Goal: Information Seeking & Learning: Learn about a topic

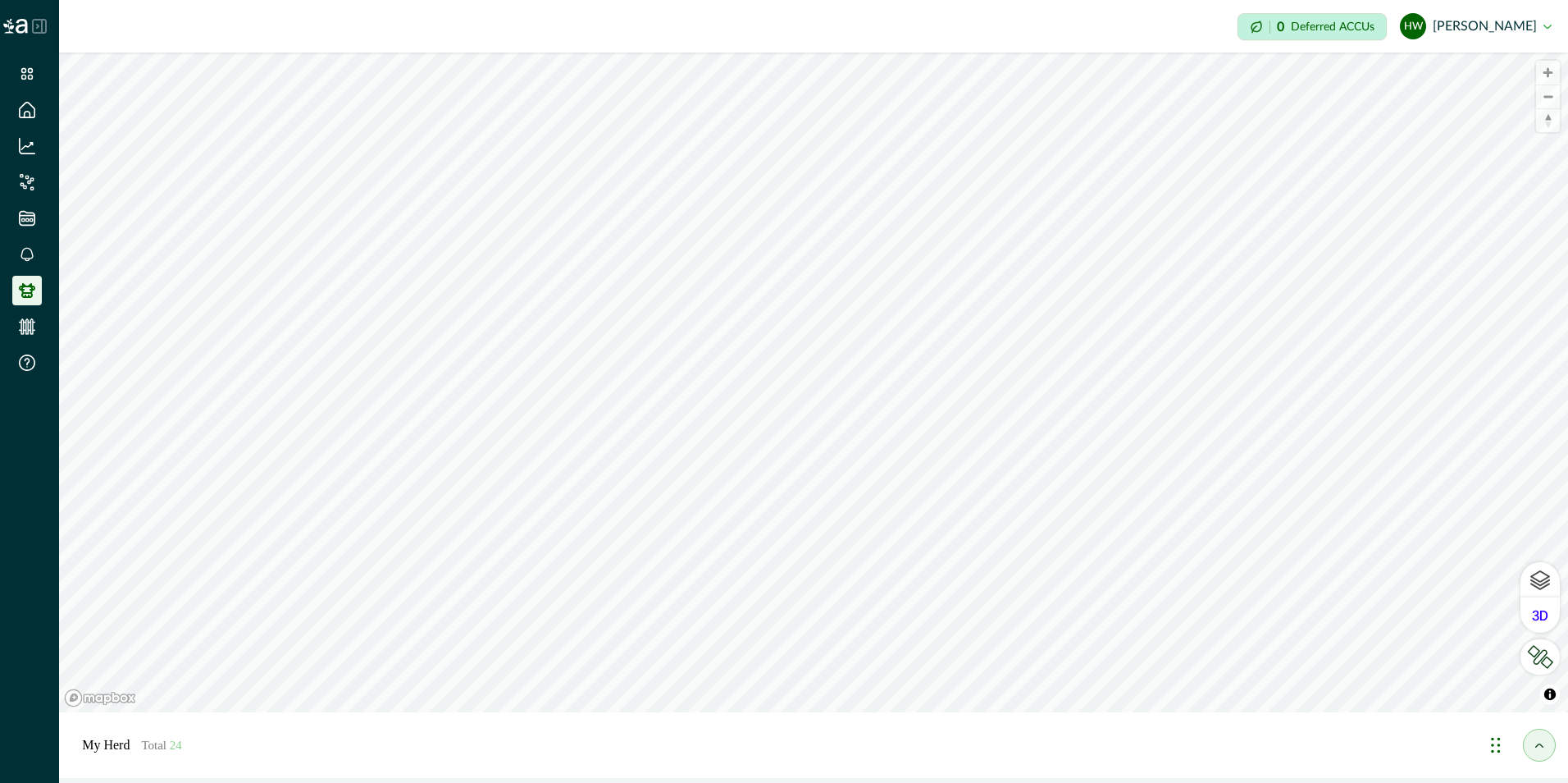
click at [1505, 29] on button "HW [PERSON_NAME]" at bounding box center [1475, 26] width 152 height 40
click at [1507, 26] on button "HW [PERSON_NAME]" at bounding box center [1475, 26] width 152 height 40
click at [20, 362] on icon at bounding box center [27, 363] width 17 height 17
click at [26, 254] on icon at bounding box center [27, 255] width 13 height 15
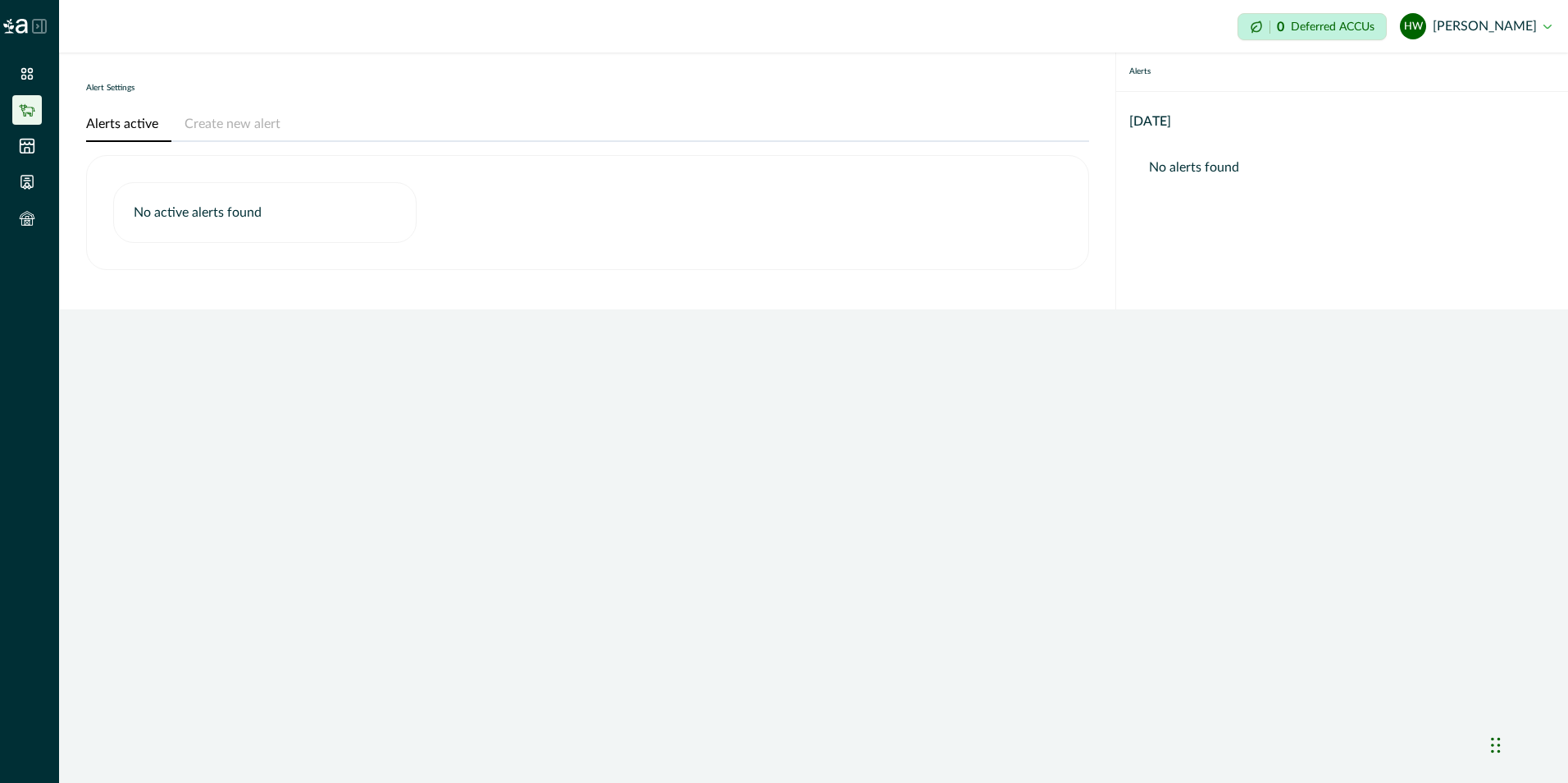
click at [29, 110] on icon at bounding box center [27, 110] width 17 height 17
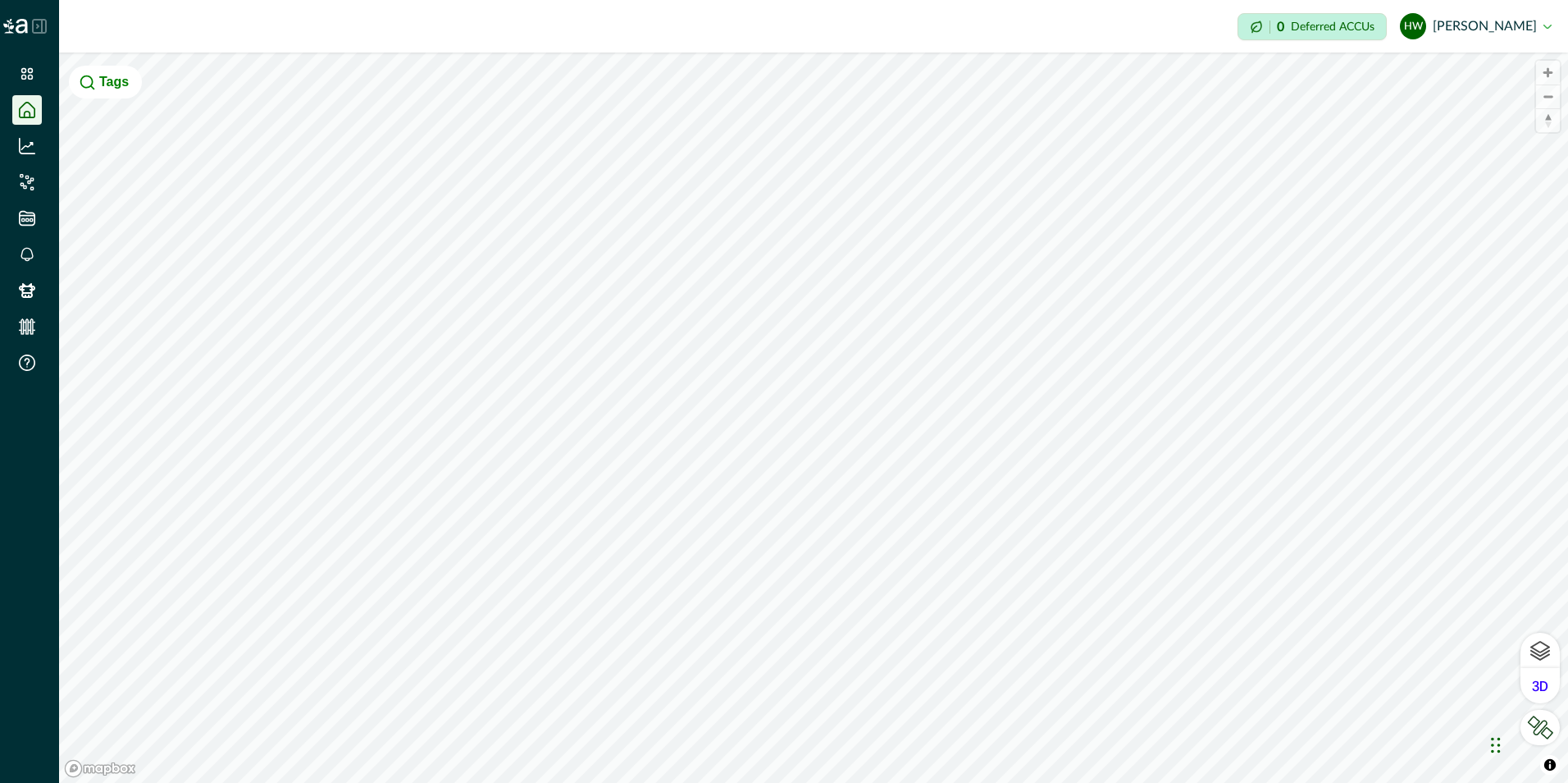
click at [37, 24] on icon at bounding box center [40, 26] width 15 height 15
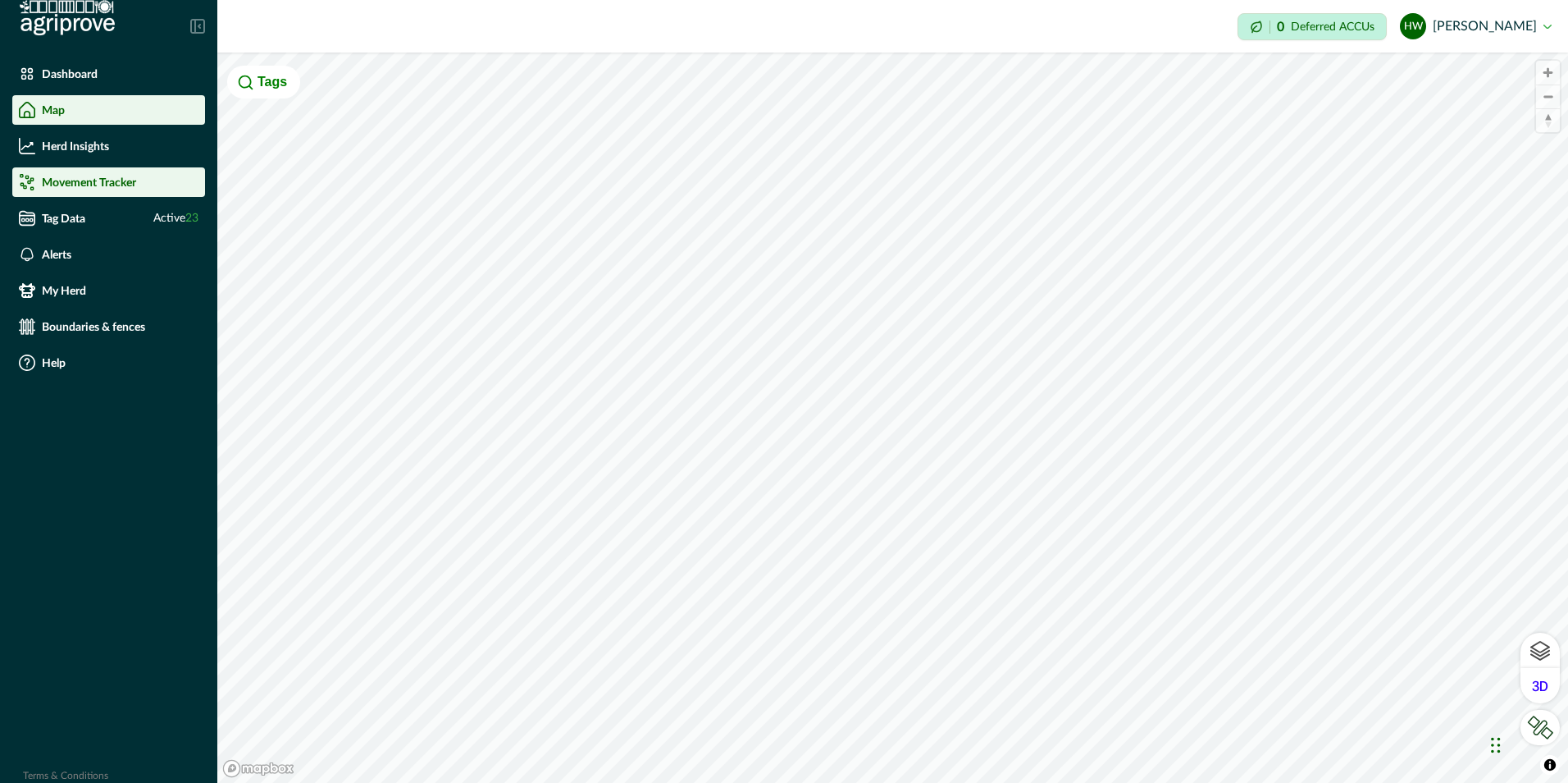
click at [62, 185] on p "Movement Tracker" at bounding box center [89, 182] width 94 height 13
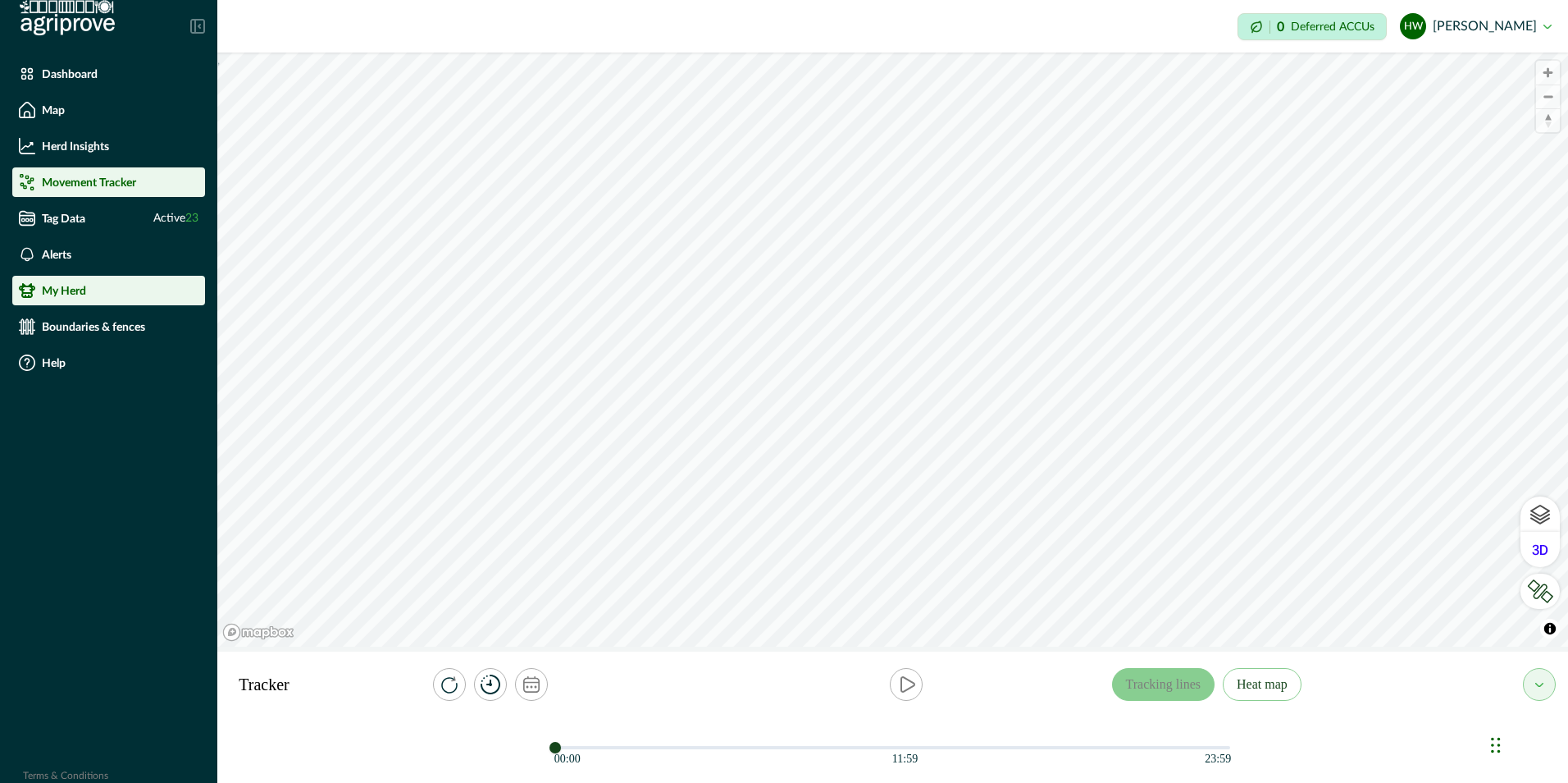
click at [56, 288] on p "My Herd" at bounding box center [64, 291] width 44 height 13
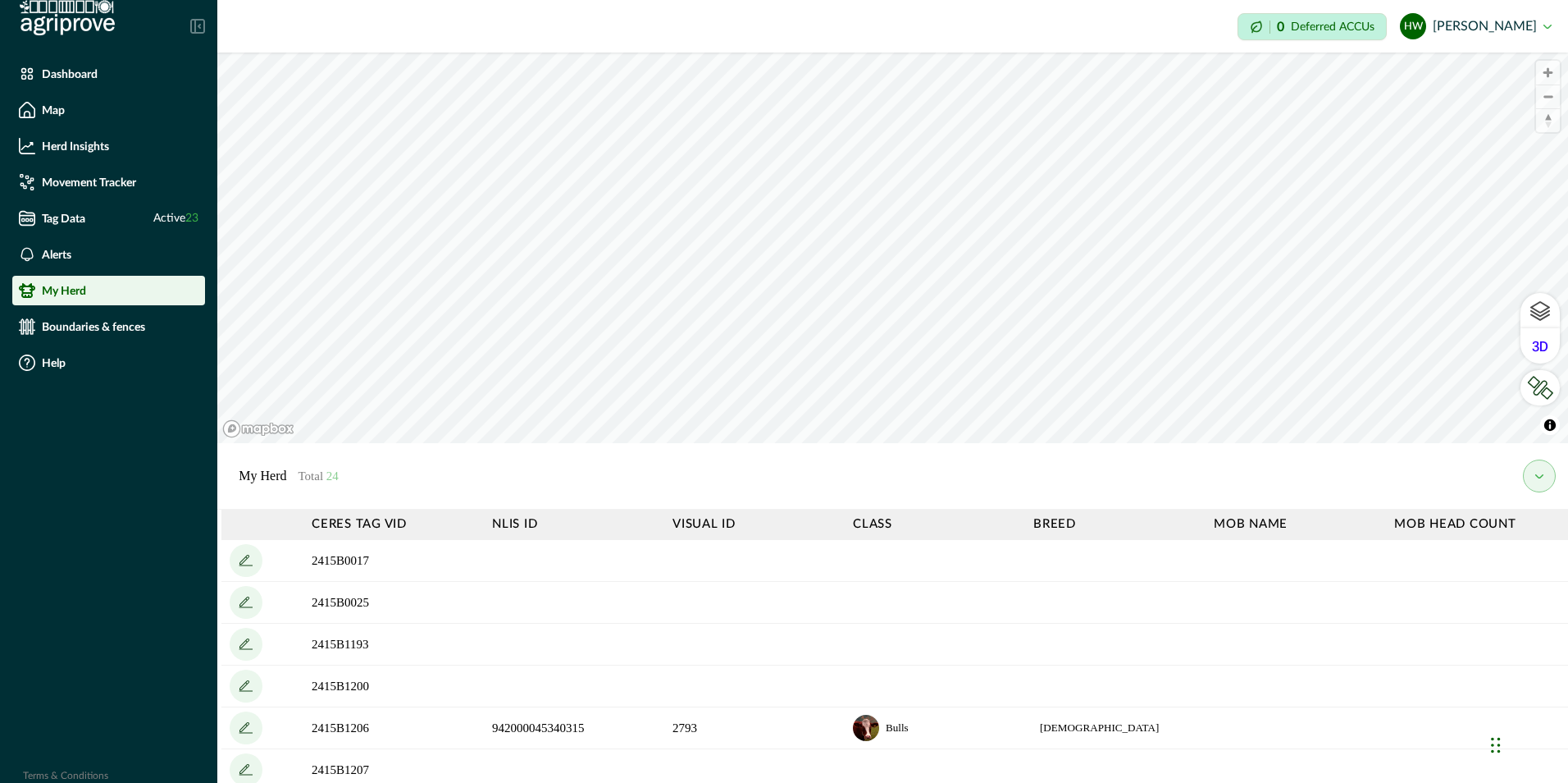
click at [1543, 468] on button "my herd" at bounding box center [1538, 475] width 32 height 32
click at [1536, 477] on icon "my herd" at bounding box center [1538, 476] width 8 height 4
click at [199, 26] on icon at bounding box center [200, 27] width 2 height 4
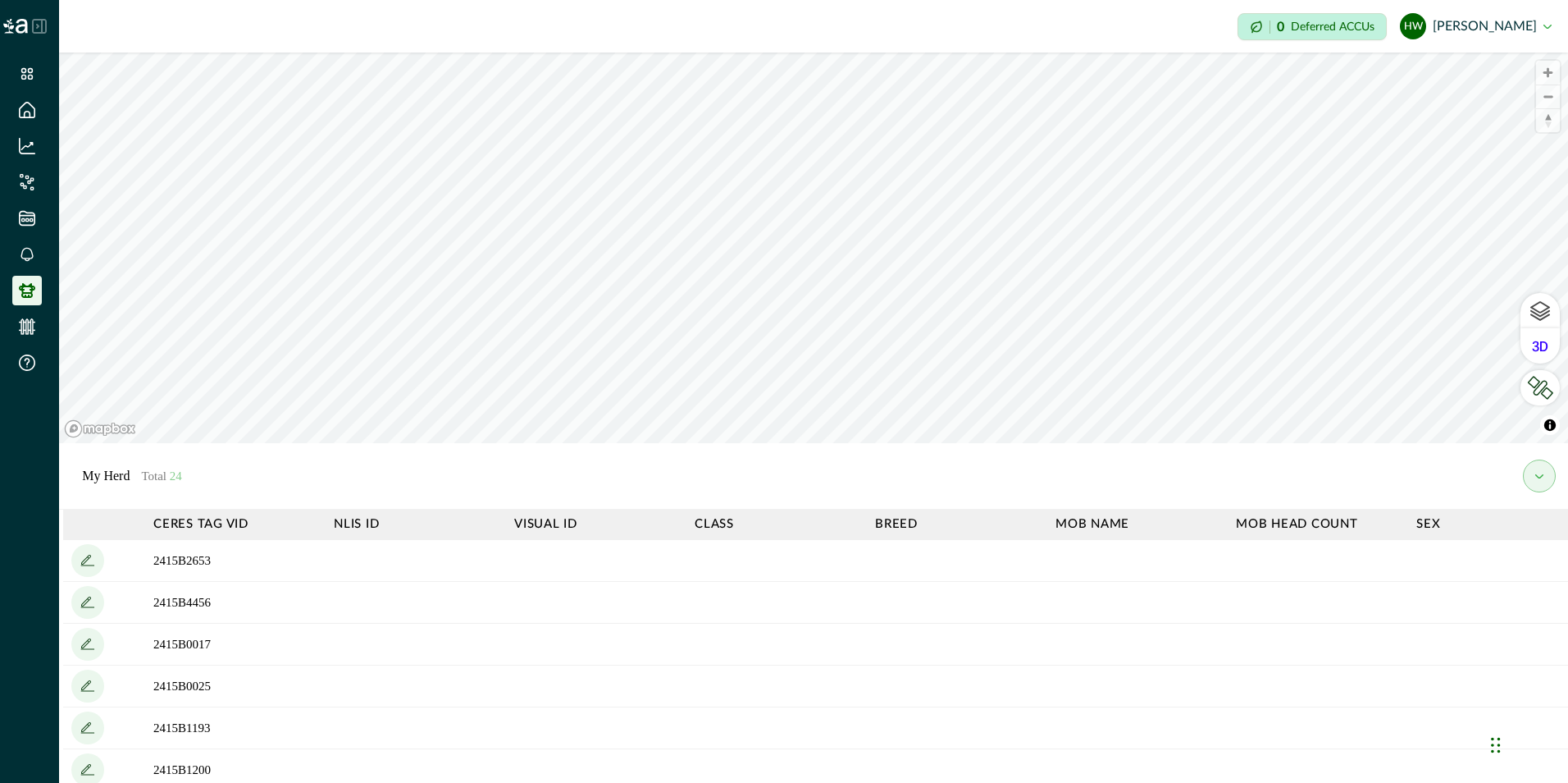
click at [43, 28] on icon at bounding box center [39, 26] width 13 height 13
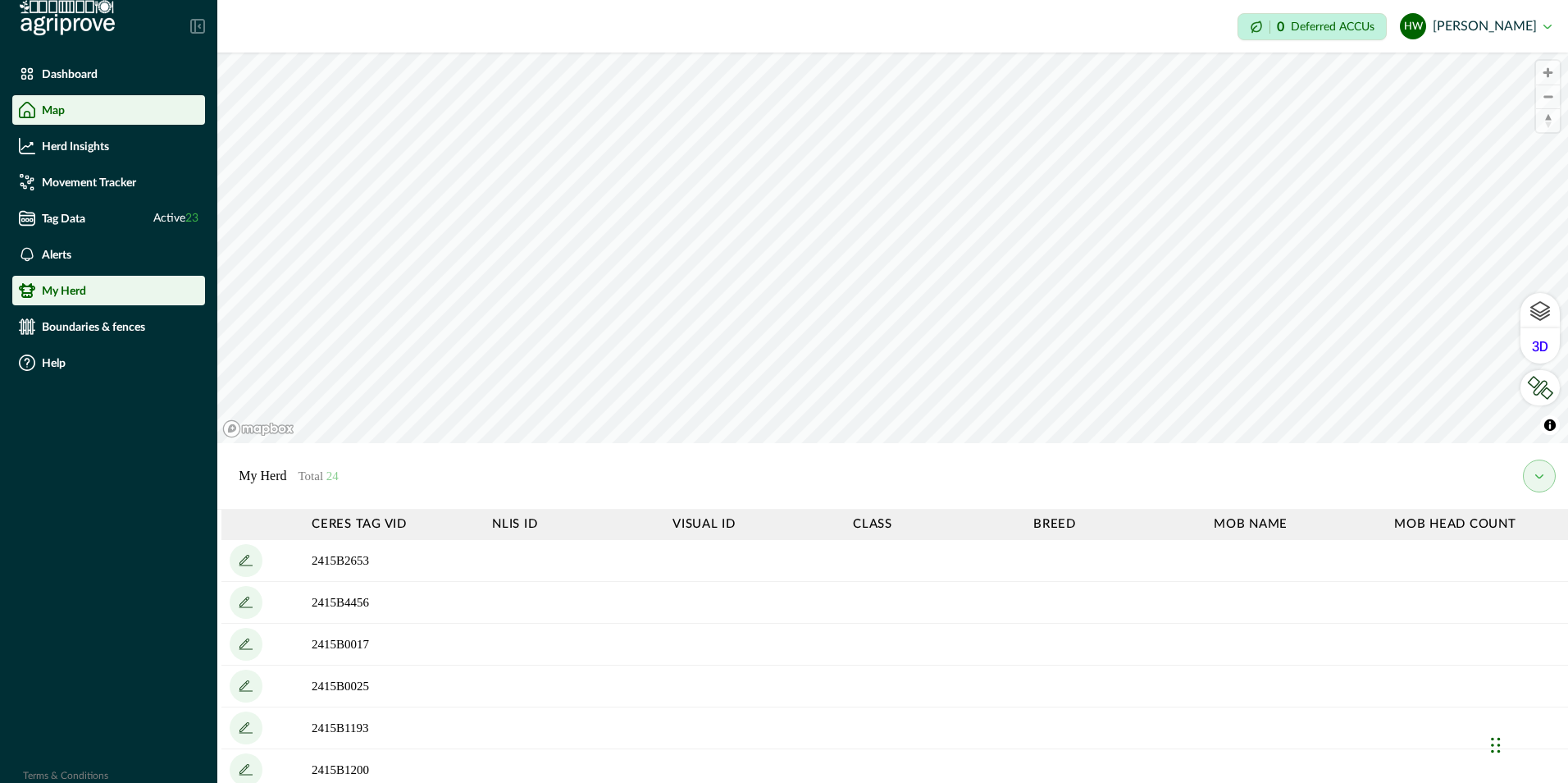
click at [55, 112] on p "Map" at bounding box center [53, 110] width 23 height 13
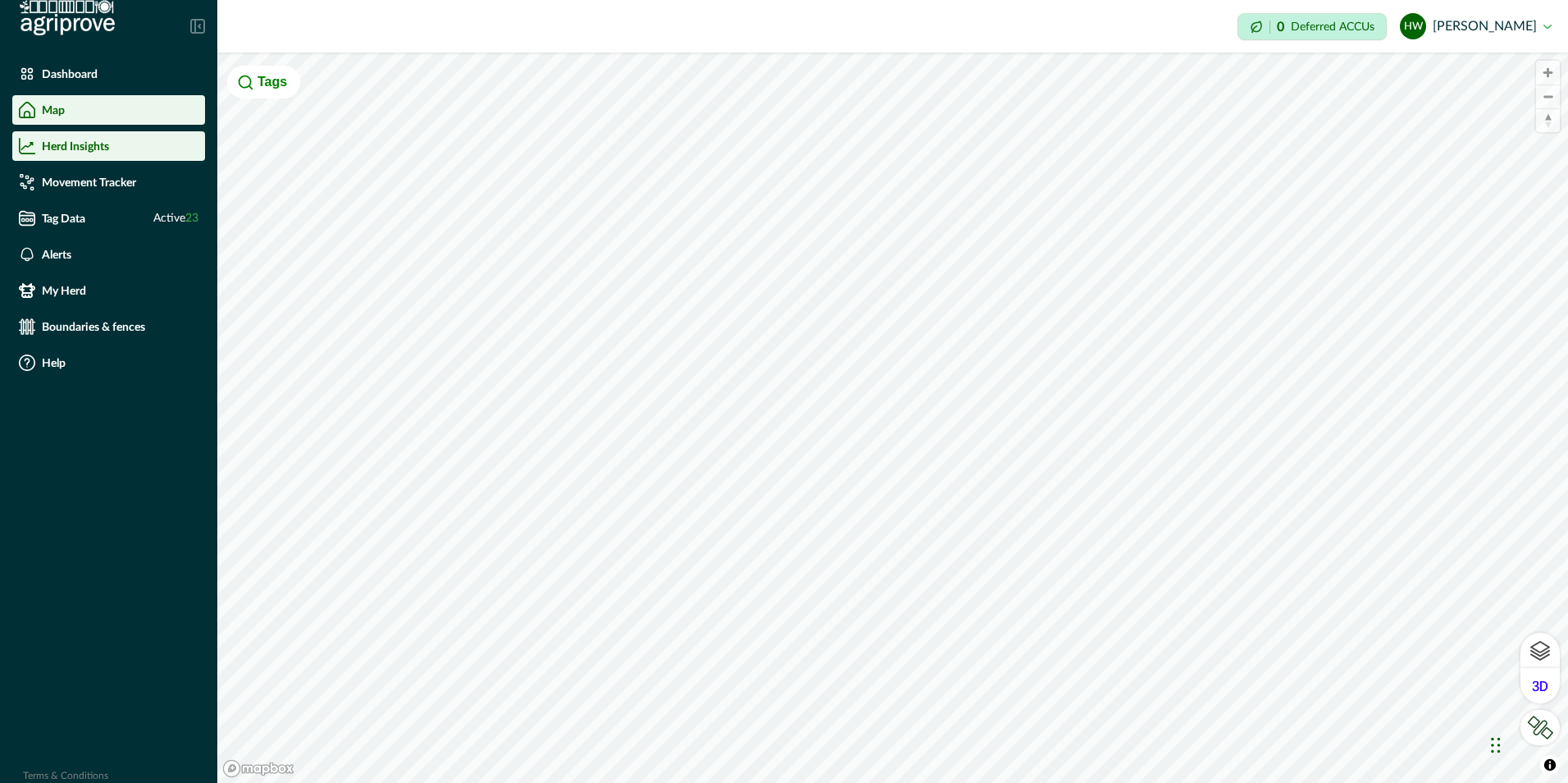
click at [95, 152] on p "Herd Insights" at bounding box center [75, 146] width 68 height 13
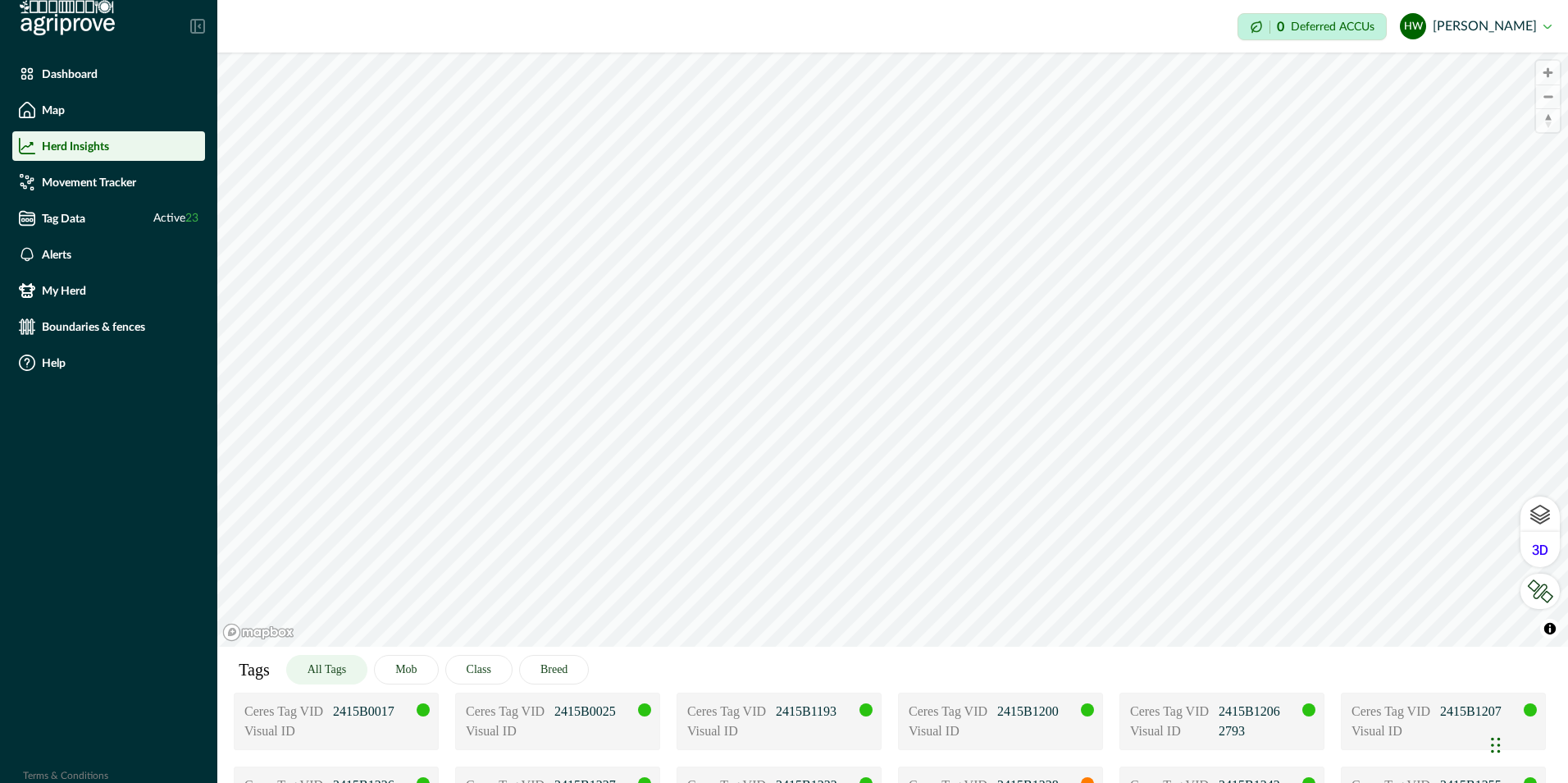
click at [849, 646] on div "© Mapbox © OpenStreetMap Improve this map © Maxar Tags All Tags Mob Class Breed…" at bounding box center [893, 350] width 1351 height 594
click at [883, 646] on div "© Mapbox © OpenStreetMap Improve this map © Maxar Tags All Tags Mob Class Breed…" at bounding box center [893, 350] width 1351 height 594
click at [76, 190] on div "Movement Tracker" at bounding box center [108, 182] width 179 height 17
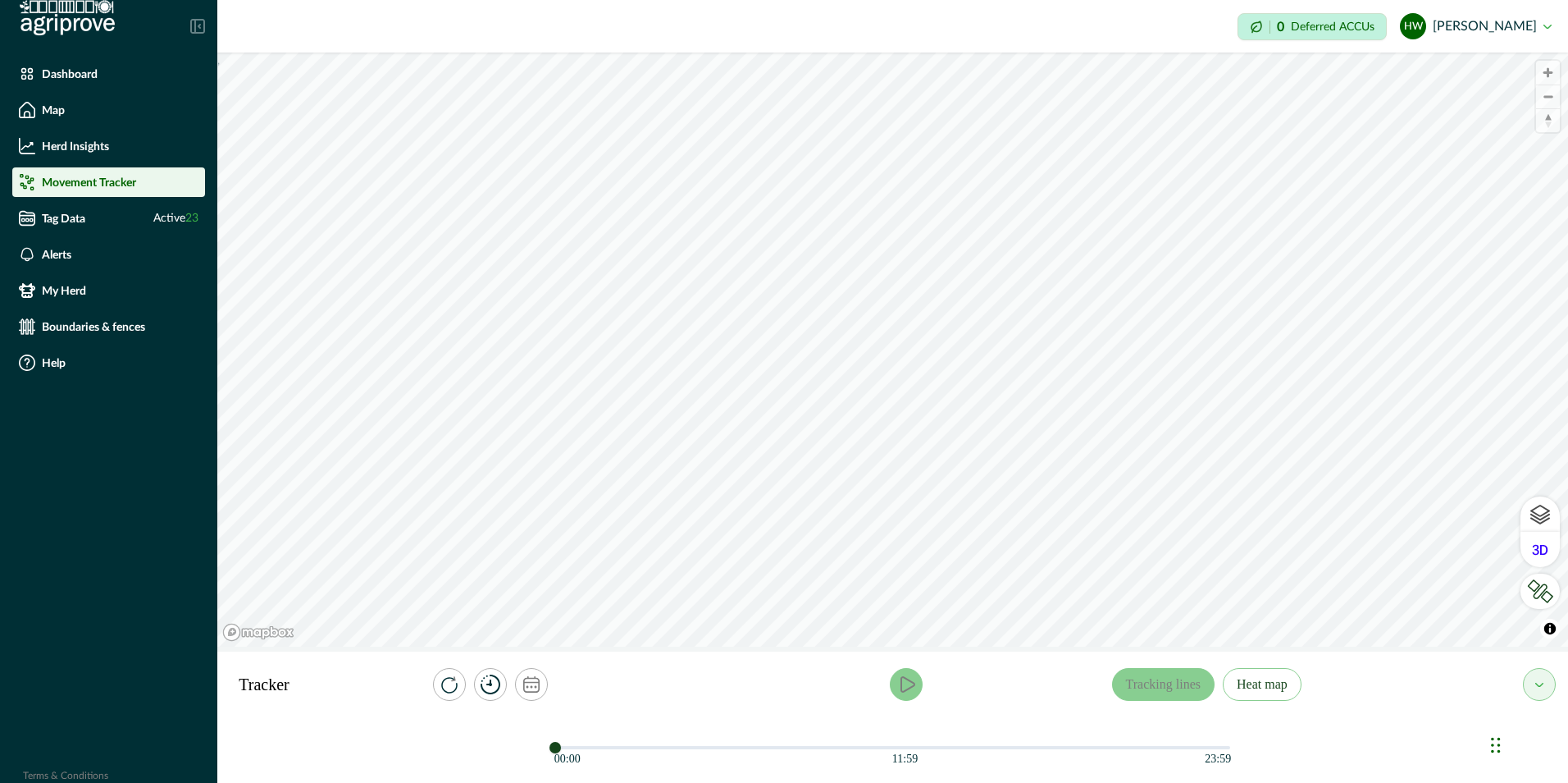
click at [906, 677] on icon "play" at bounding box center [906, 684] width 19 height 19
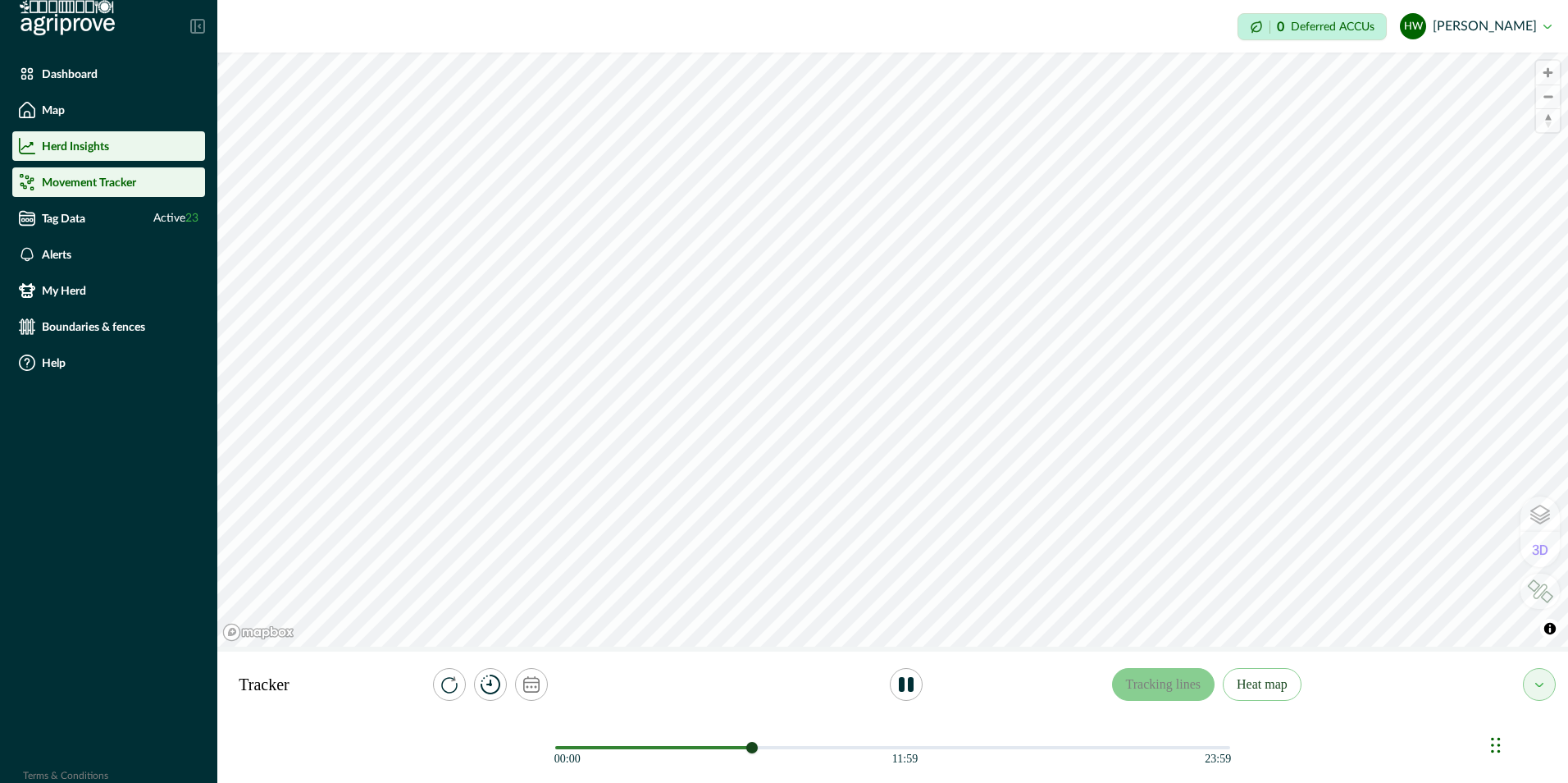
click at [97, 151] on p "Herd Insights" at bounding box center [75, 146] width 68 height 13
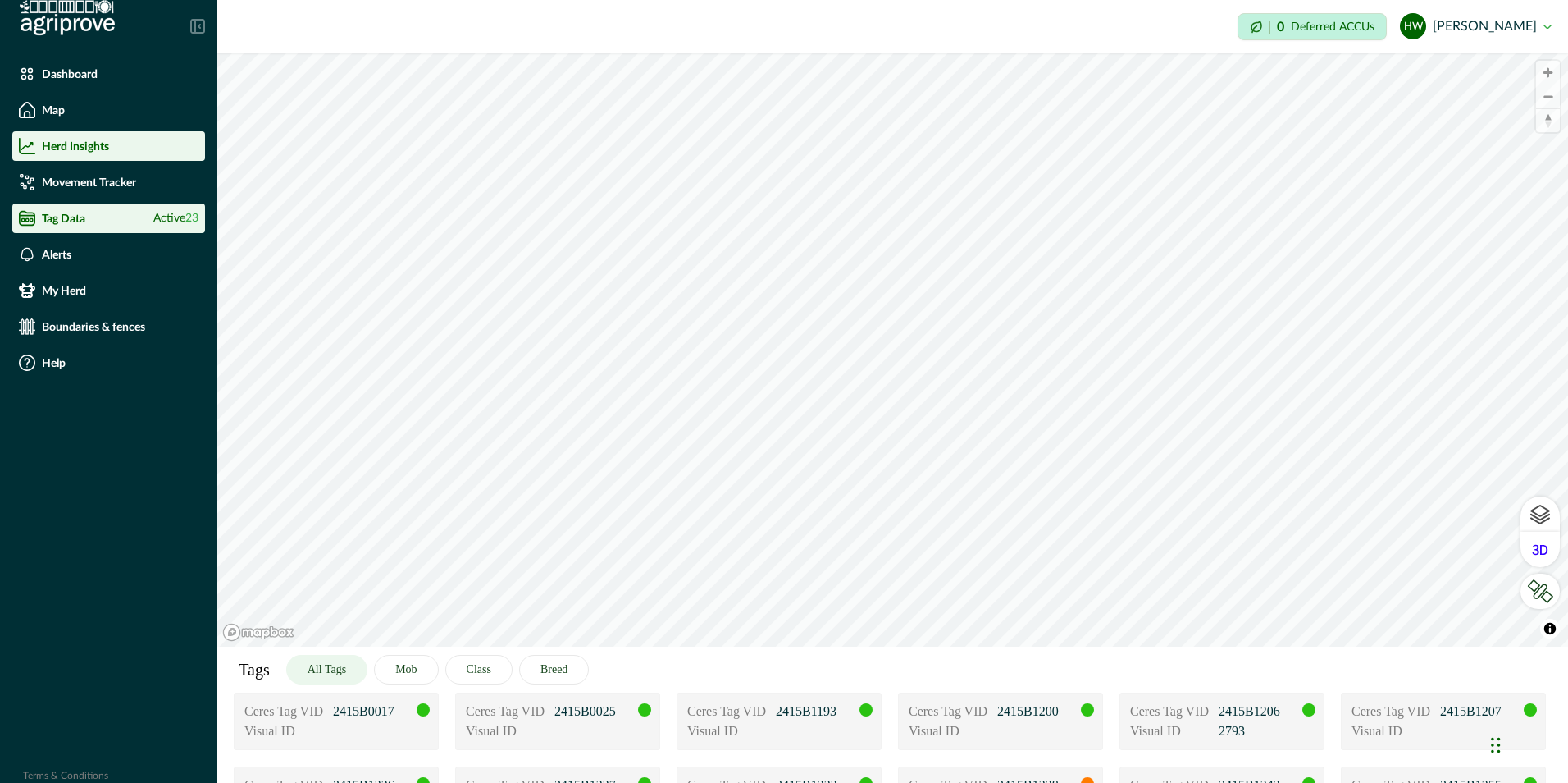
click at [66, 218] on p "Tag Data" at bounding box center [63, 218] width 43 height 13
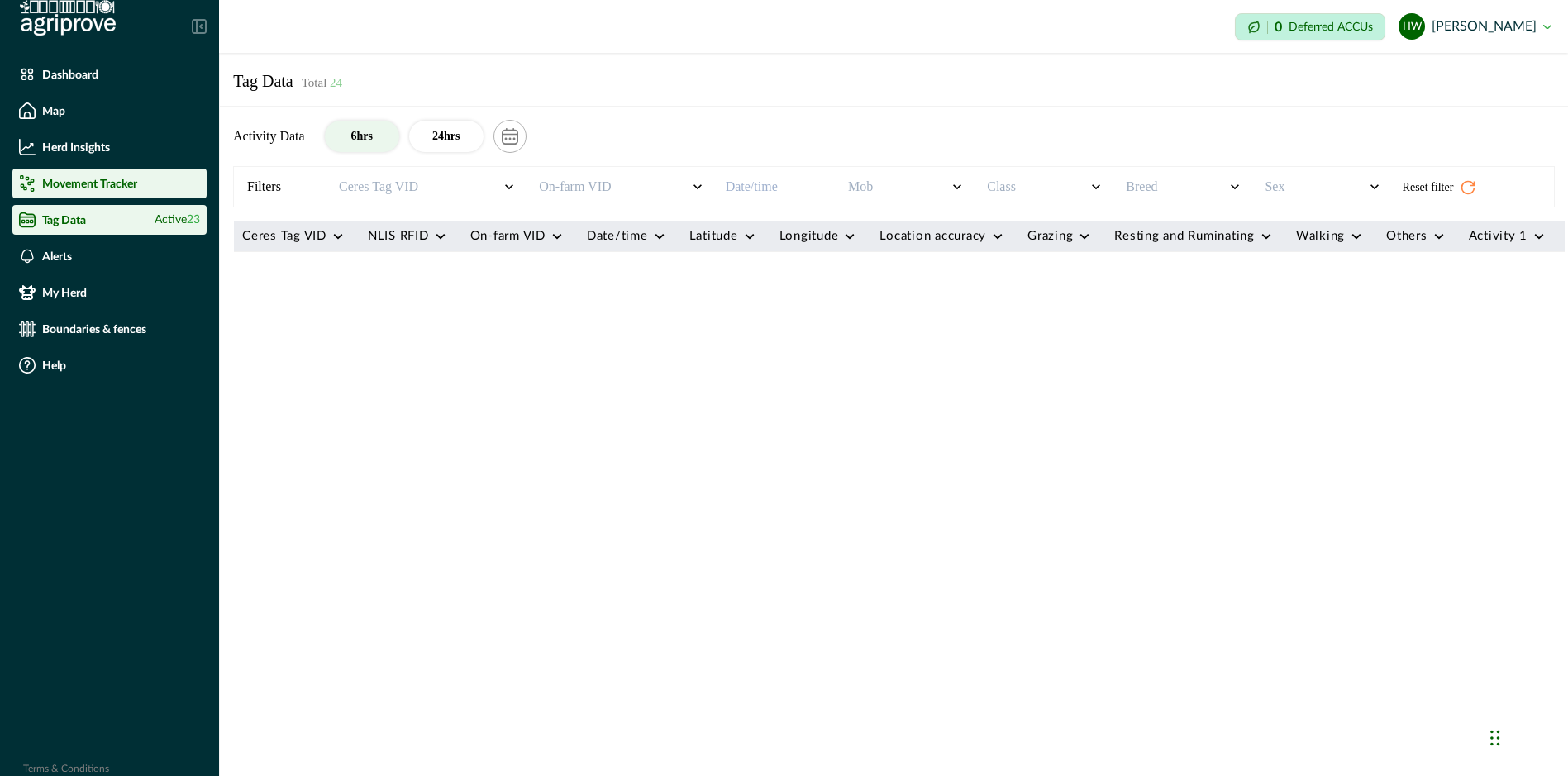
click at [61, 178] on p "Movement Tracker" at bounding box center [90, 184] width 95 height 13
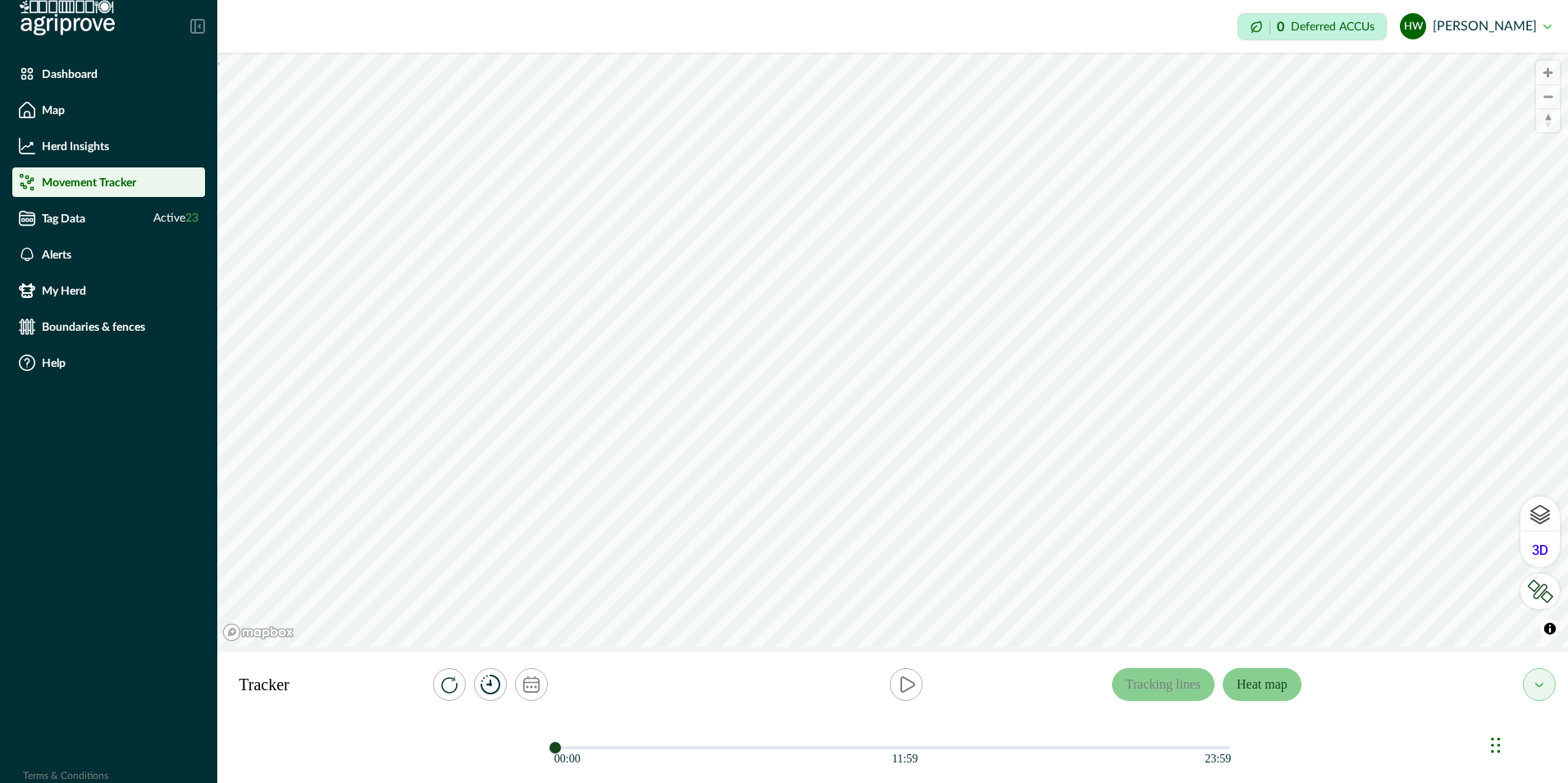
click at [1293, 687] on button "Heat map" at bounding box center [1262, 684] width 79 height 32
click at [490, 683] on icon "timer" at bounding box center [489, 684] width 19 height 19
click at [532, 684] on icon "calendar" at bounding box center [532, 684] width 17 height 17
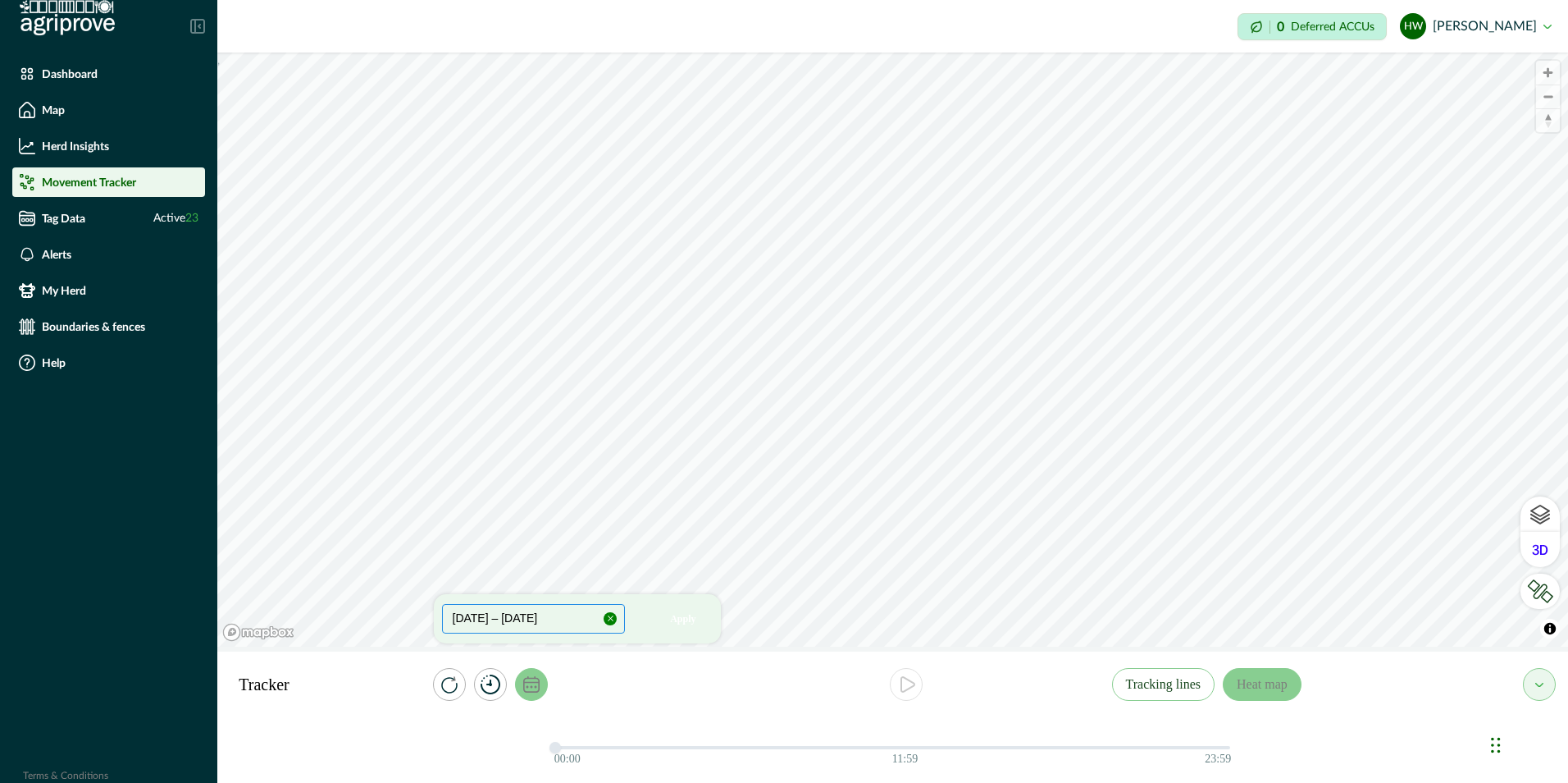
click at [516, 618] on button "[DATE] – [DATE]" at bounding box center [534, 618] width 184 height 30
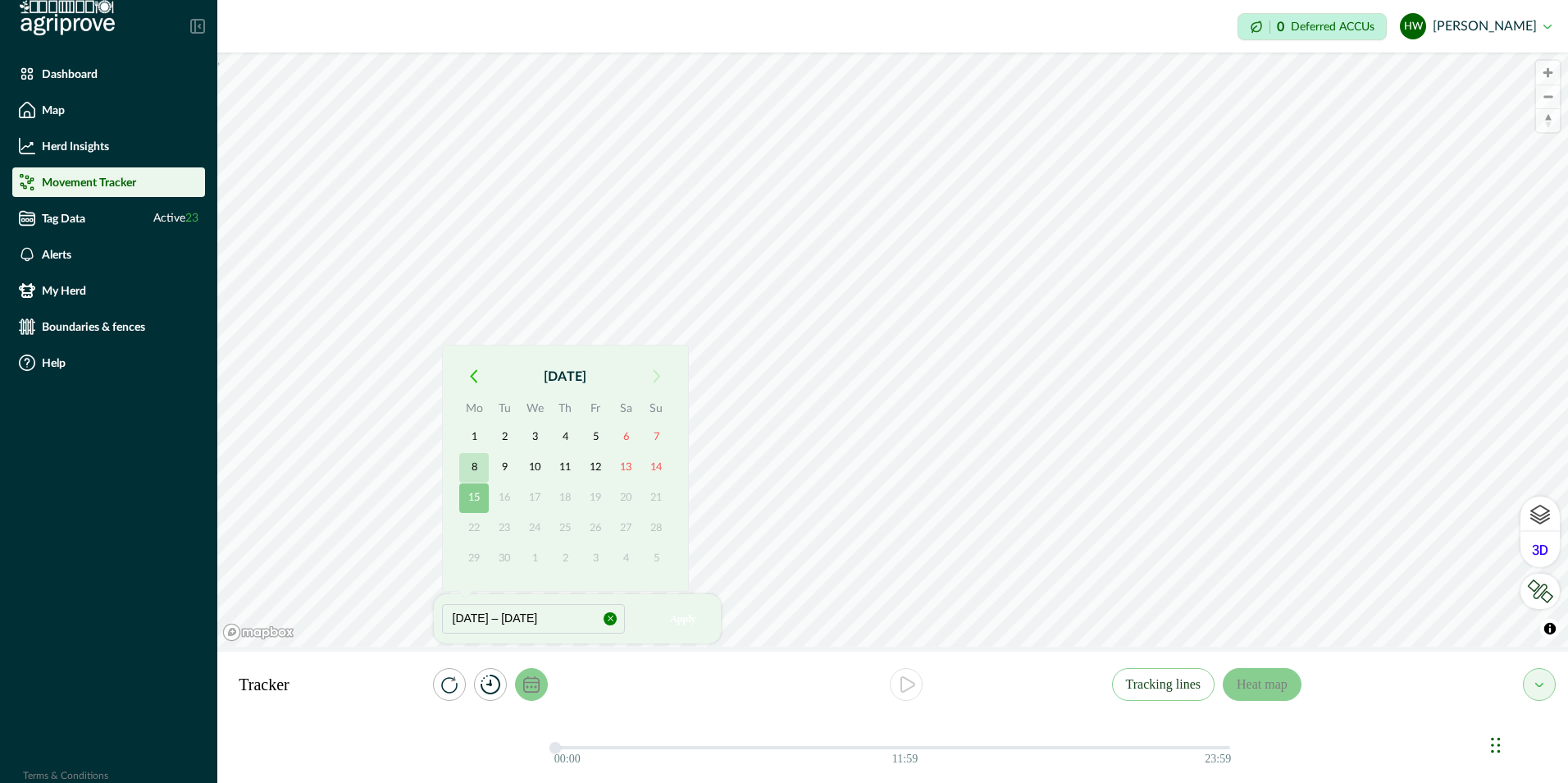
click at [471, 466] on button "8" at bounding box center [474, 467] width 30 height 30
click at [475, 498] on button "15" at bounding box center [474, 498] width 30 height 30
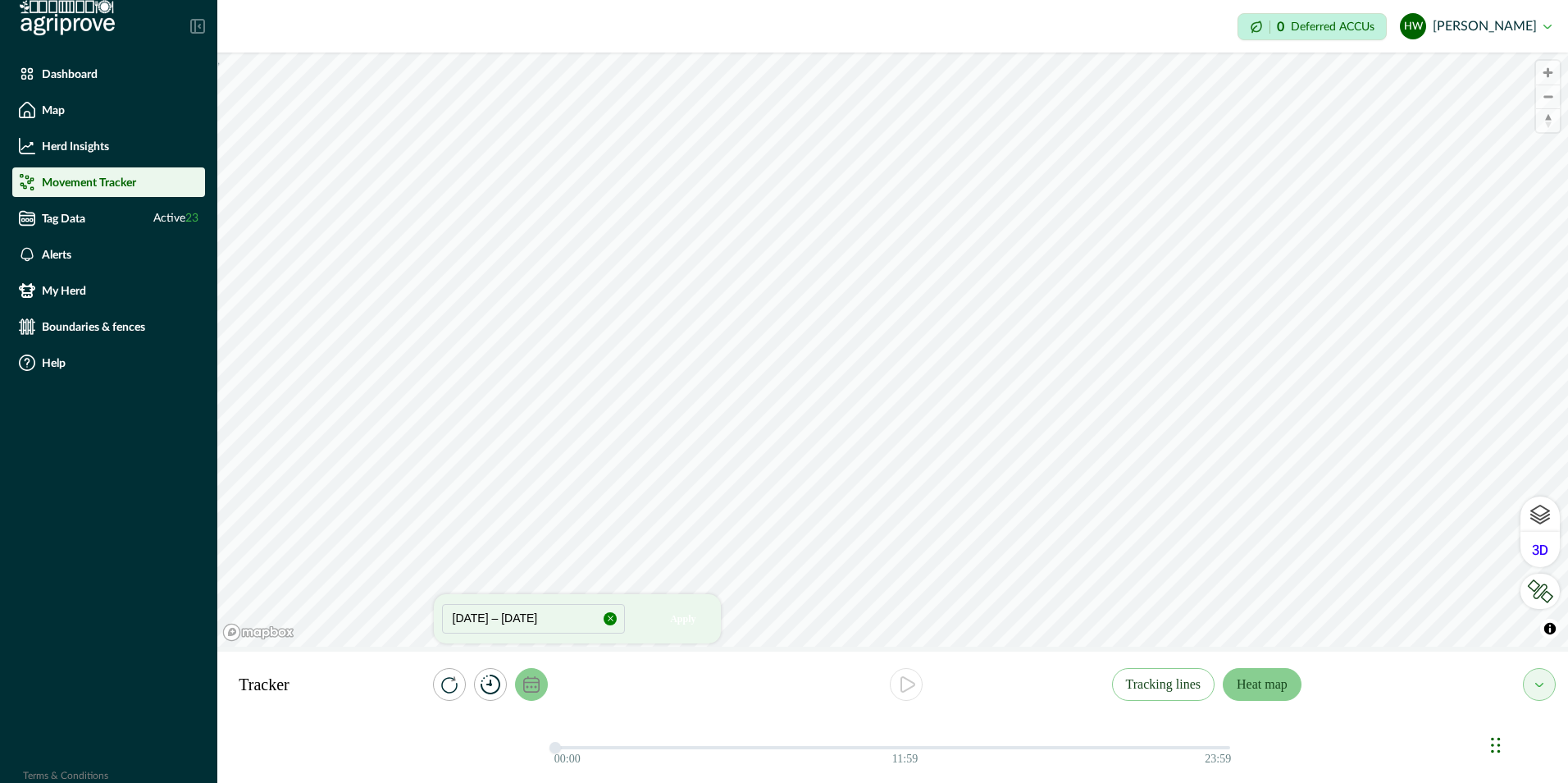
click at [1277, 687] on button "Heat map" at bounding box center [1262, 684] width 79 height 32
click at [535, 685] on icon "calendar" at bounding box center [532, 684] width 17 height 17
click at [913, 683] on icon "play" at bounding box center [907, 684] width 13 height 15
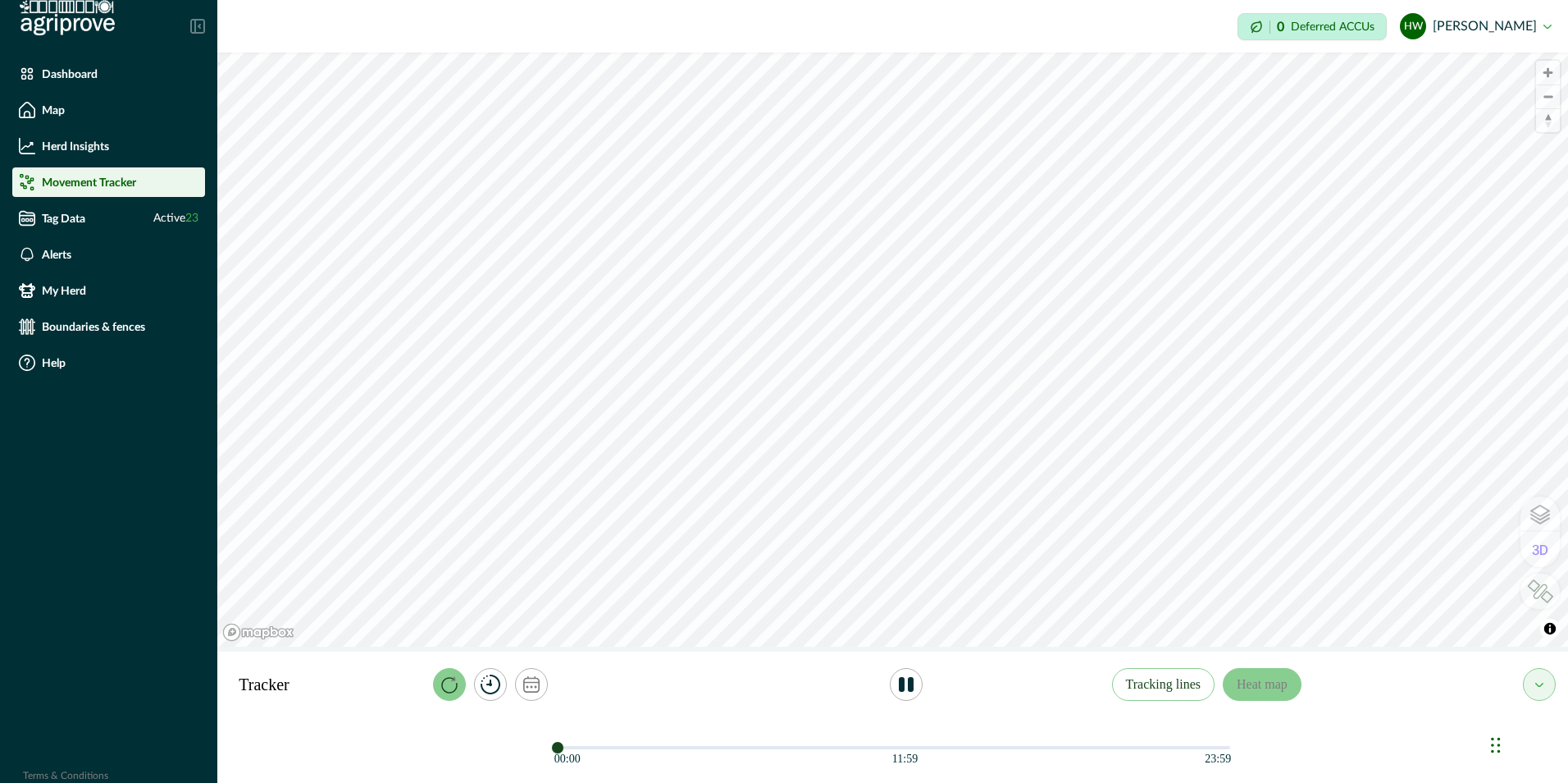
click at [449, 686] on icon "reset" at bounding box center [450, 684] width 17 height 18
click at [74, 217] on p "Tag Data" at bounding box center [63, 218] width 43 height 13
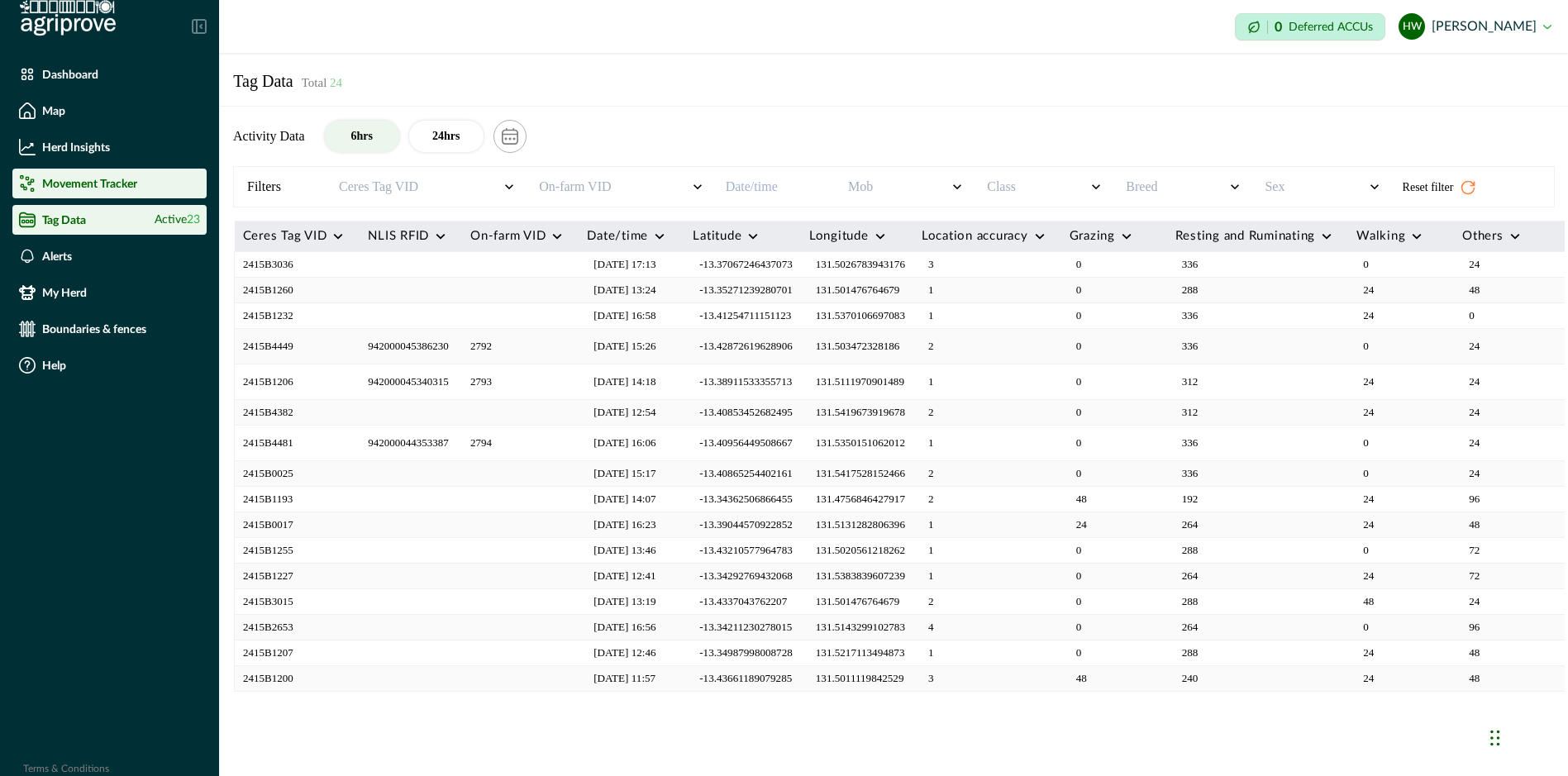
click at [61, 190] on div "Movement Tracker" at bounding box center [109, 184] width 181 height 17
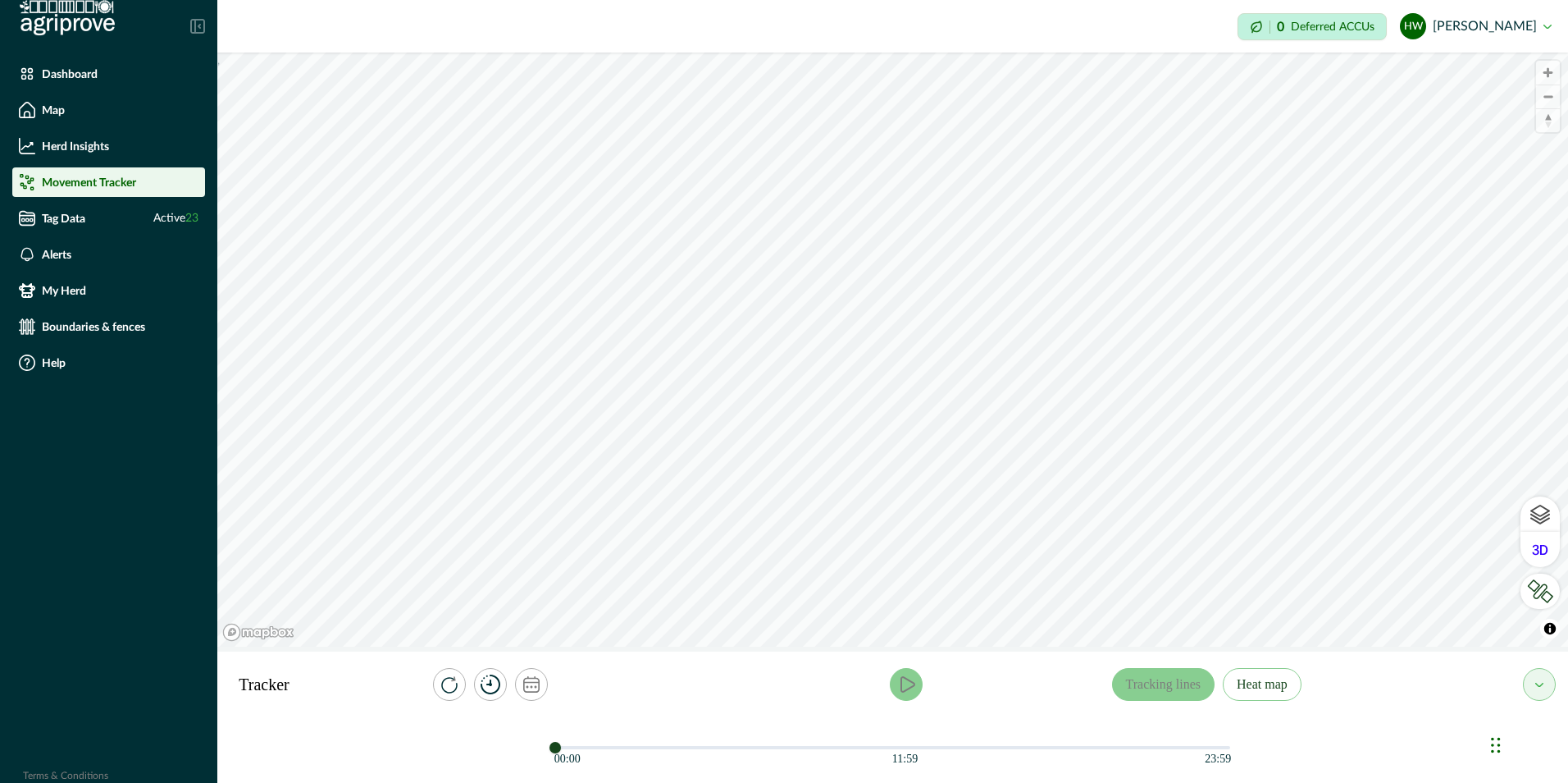
click at [907, 687] on icon "play" at bounding box center [906, 684] width 19 height 19
click at [908, 687] on icon "play" at bounding box center [906, 684] width 19 height 19
click at [1290, 687] on button "Heat map" at bounding box center [1262, 684] width 79 height 32
click at [907, 682] on icon "play" at bounding box center [906, 684] width 19 height 19
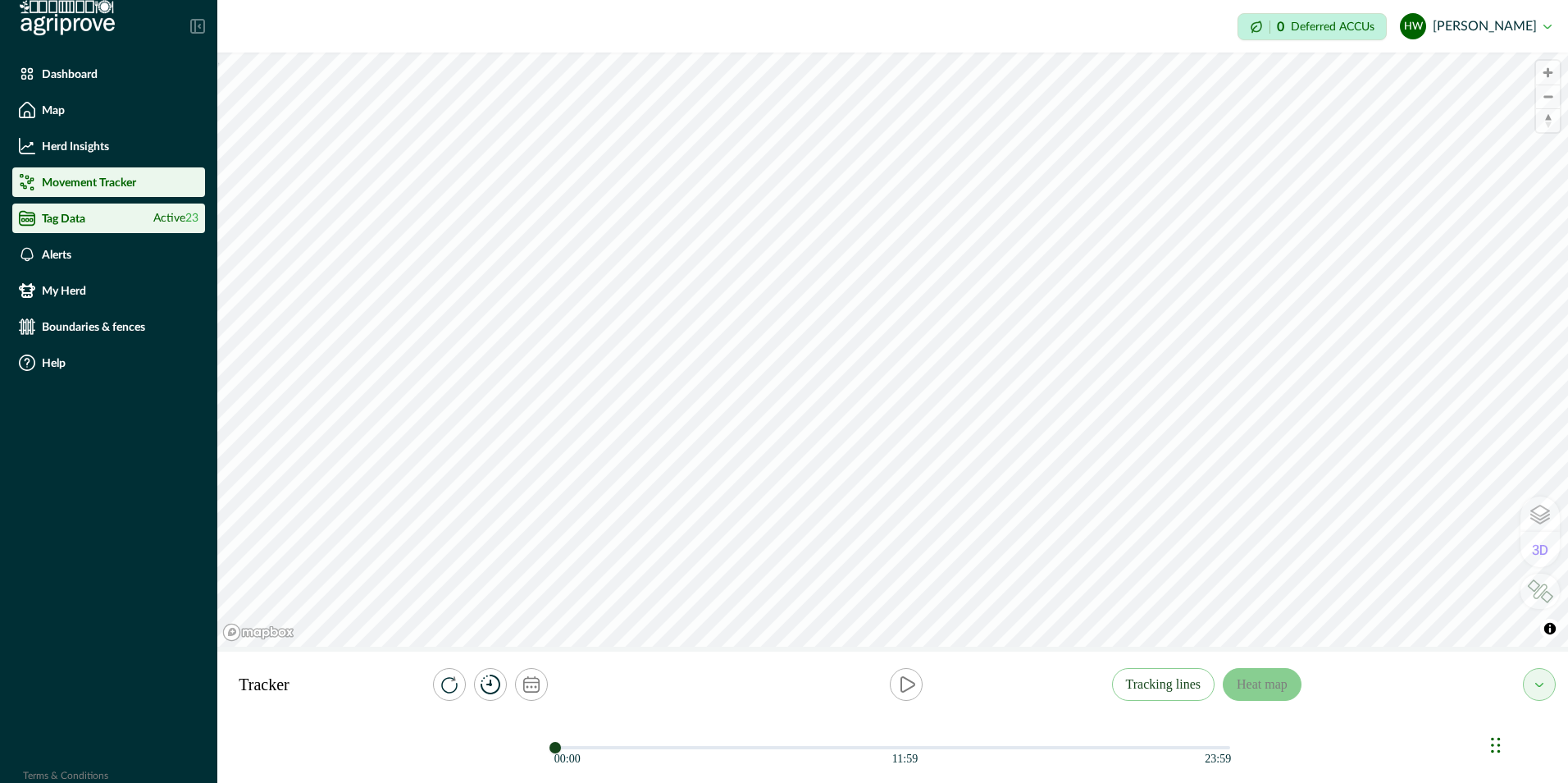
click at [60, 217] on p "Tag Data" at bounding box center [63, 218] width 43 height 13
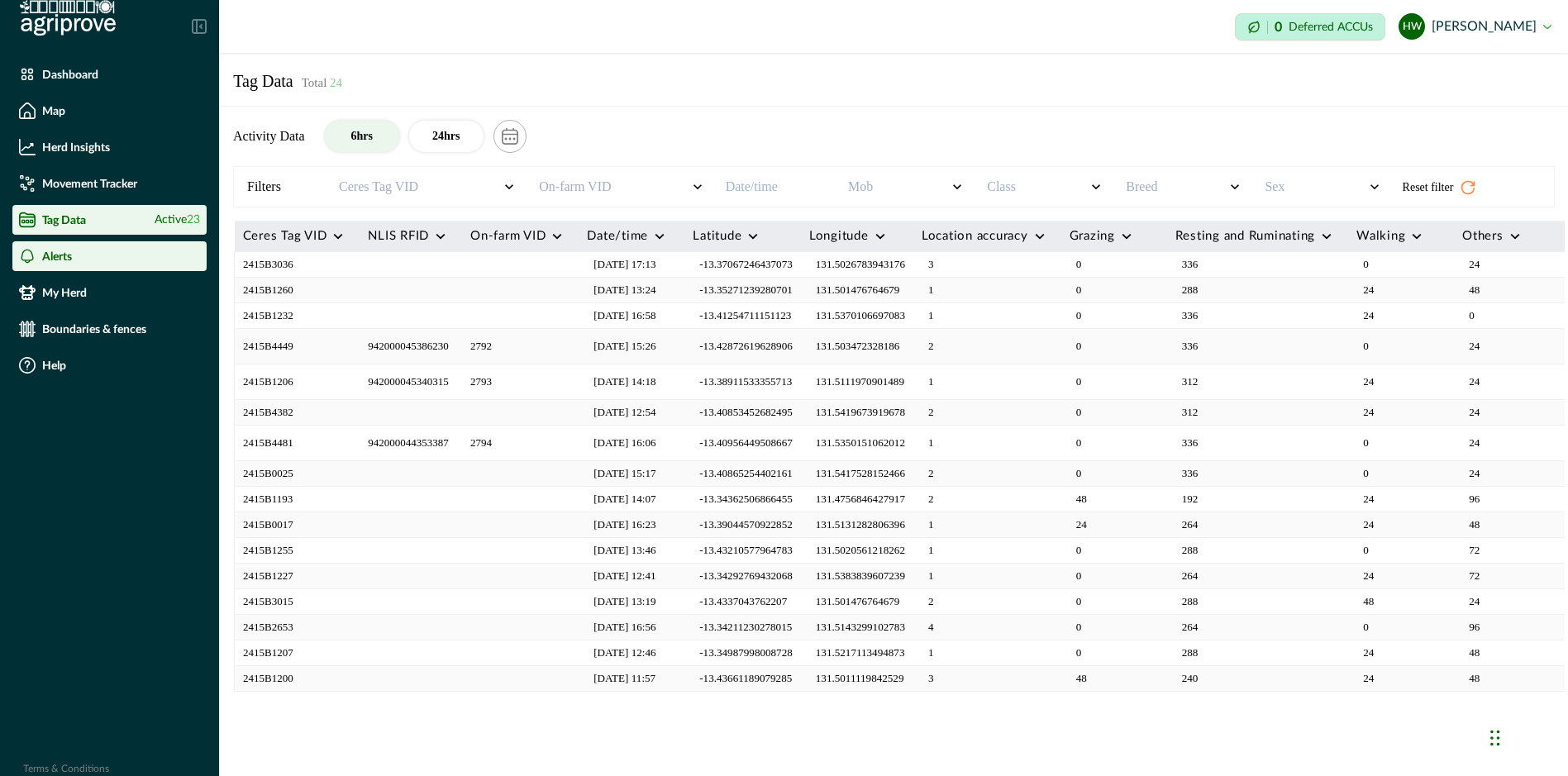
click at [61, 256] on p "Alerts" at bounding box center [57, 256] width 30 height 13
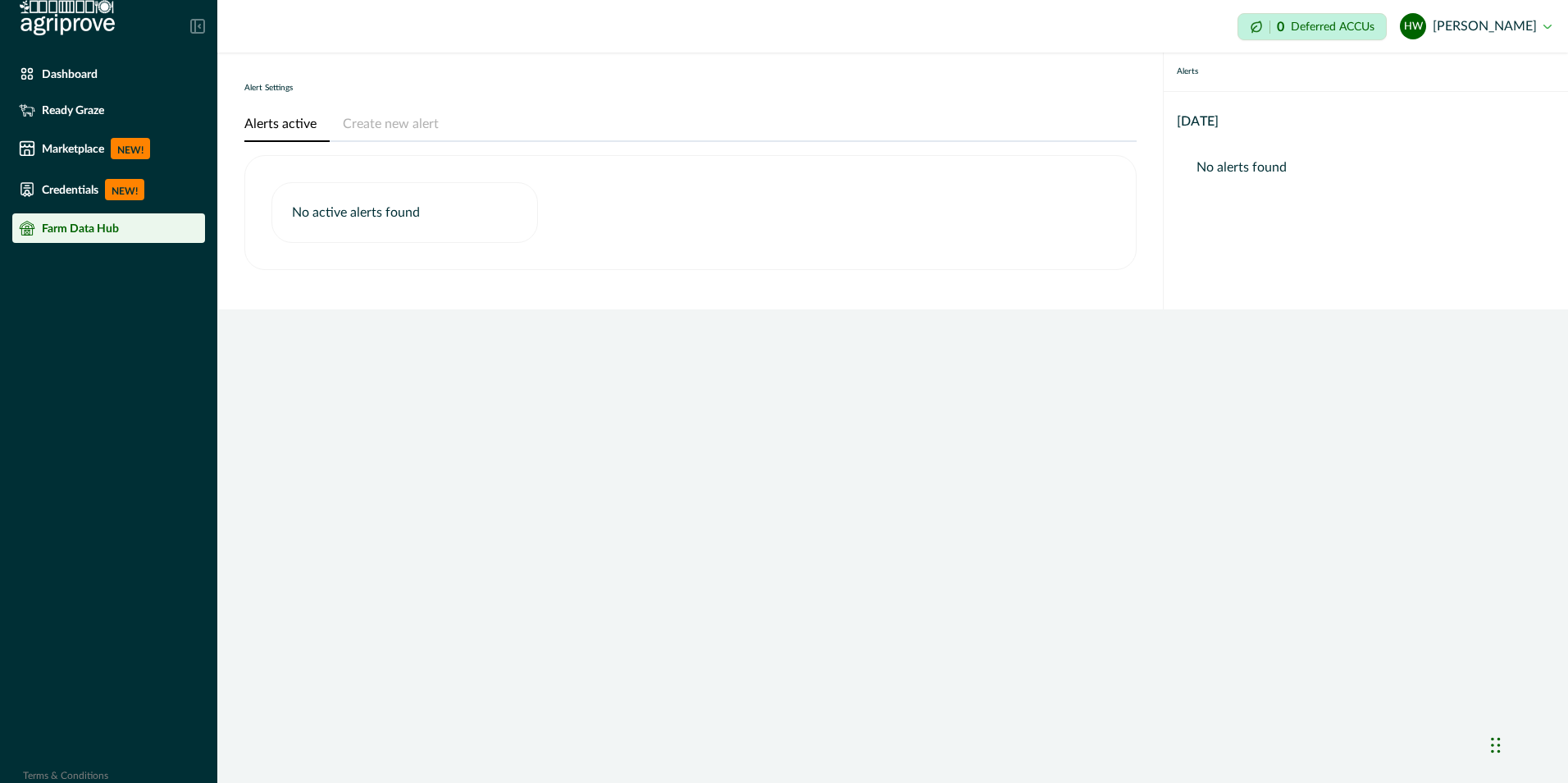
click at [76, 233] on p "Farm Data Hub" at bounding box center [80, 228] width 77 height 13
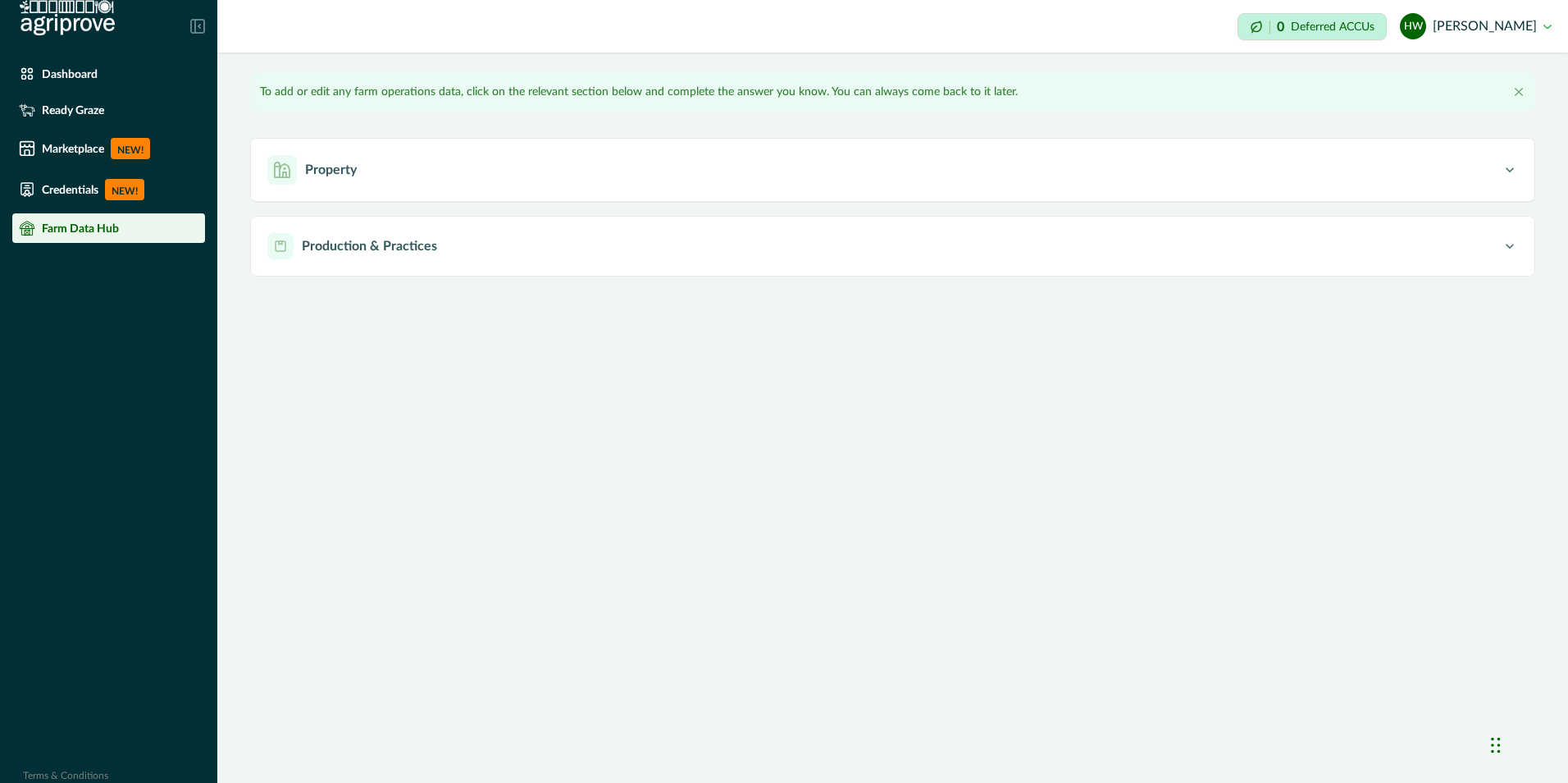
click at [197, 27] on icon at bounding box center [198, 26] width 15 height 15
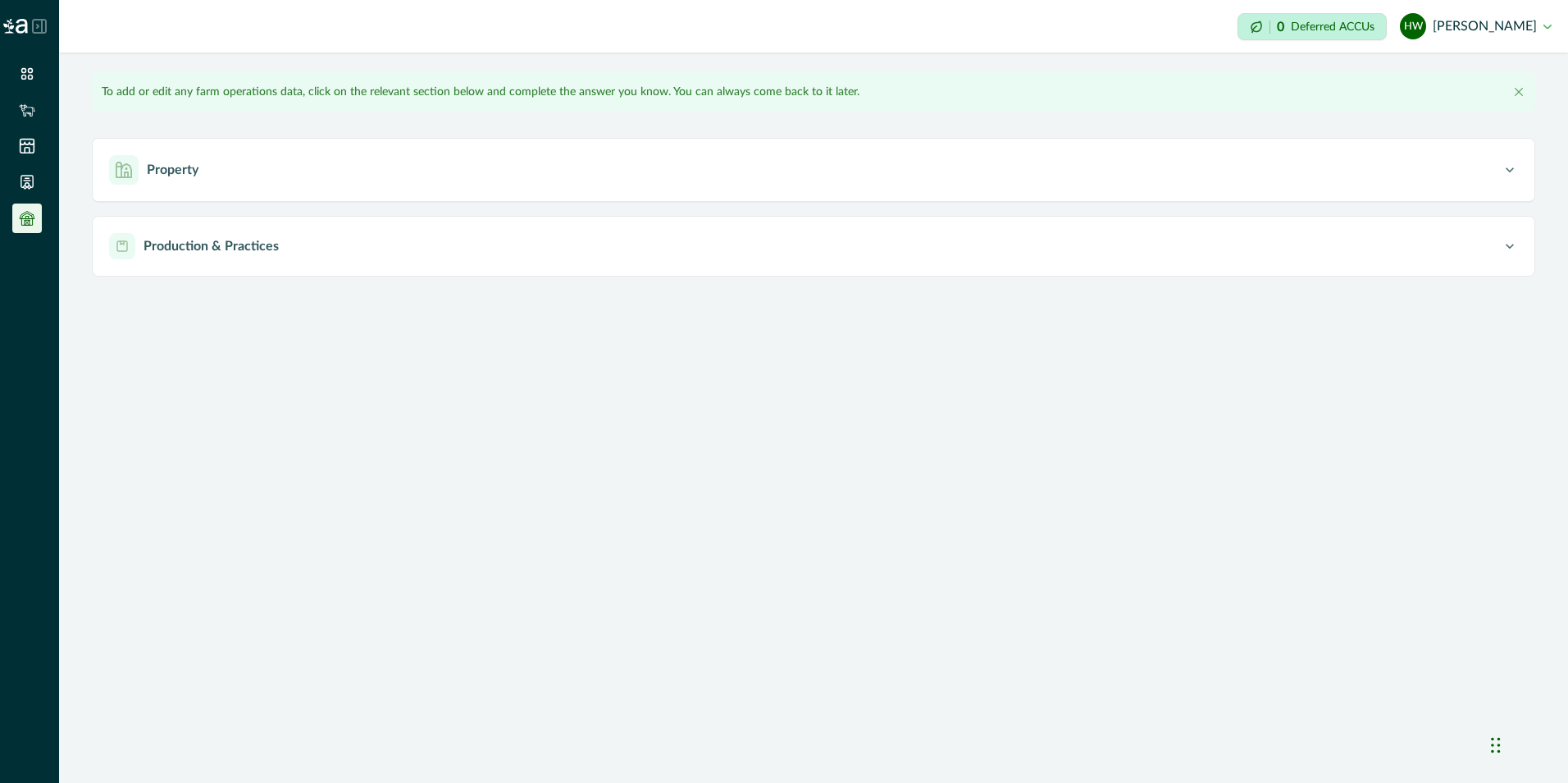
click at [40, 30] on icon at bounding box center [40, 26] width 15 height 15
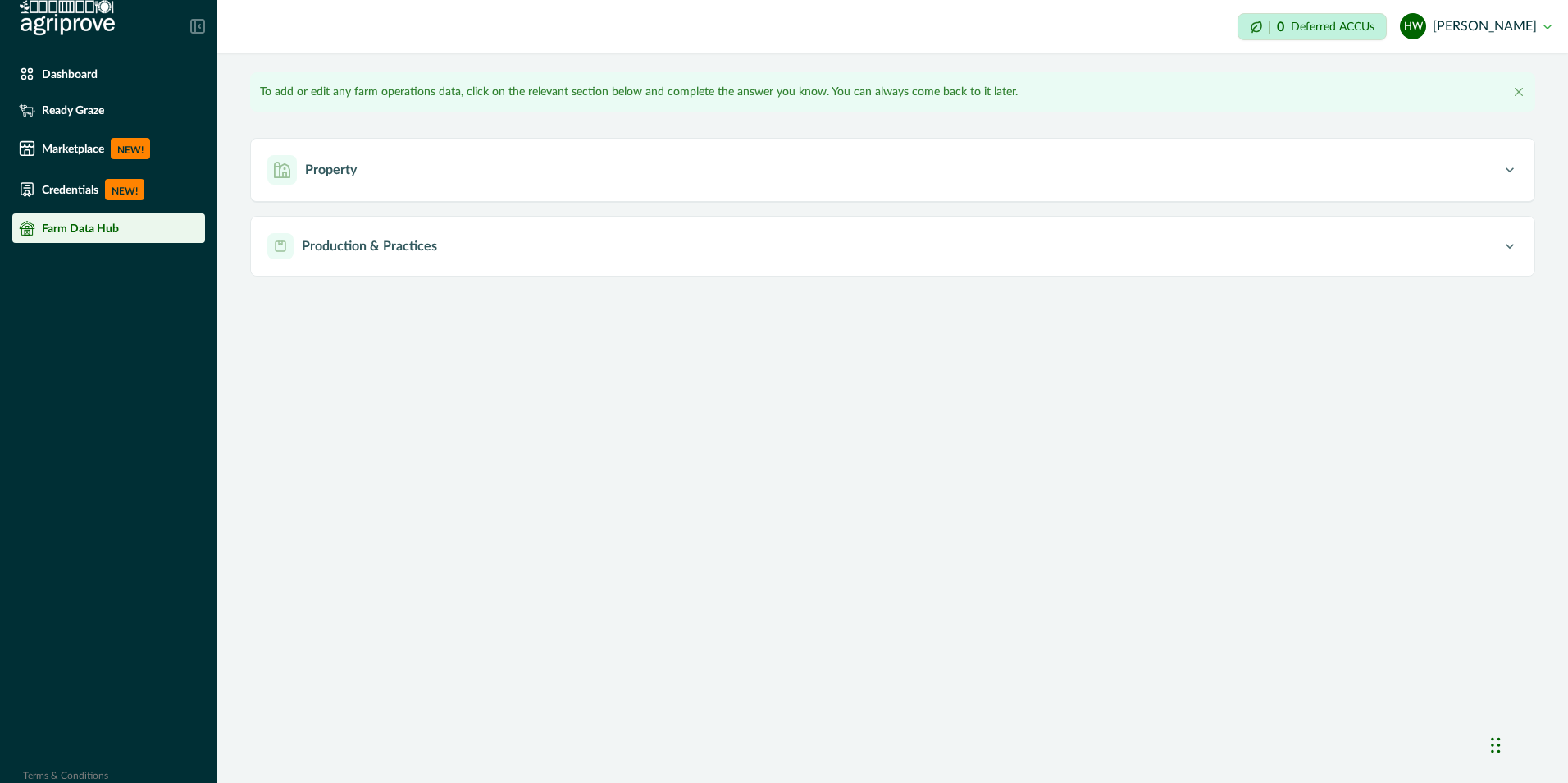
click at [70, 233] on p "Farm Data Hub" at bounding box center [80, 228] width 77 height 13
click at [67, 81] on div "Dashboard" at bounding box center [108, 74] width 179 height 17
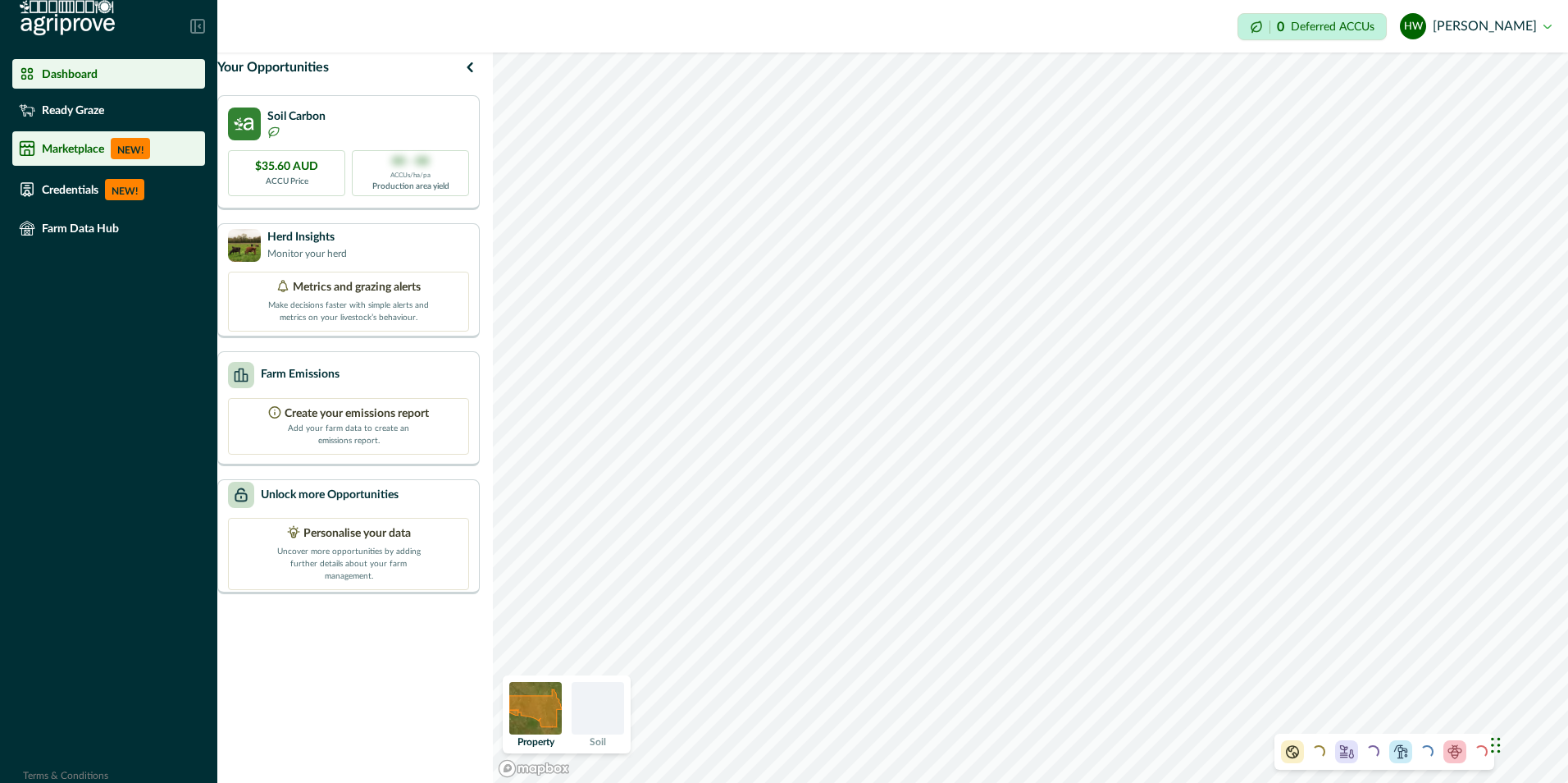
click at [58, 144] on p "Marketplace" at bounding box center [72, 148] width 62 height 13
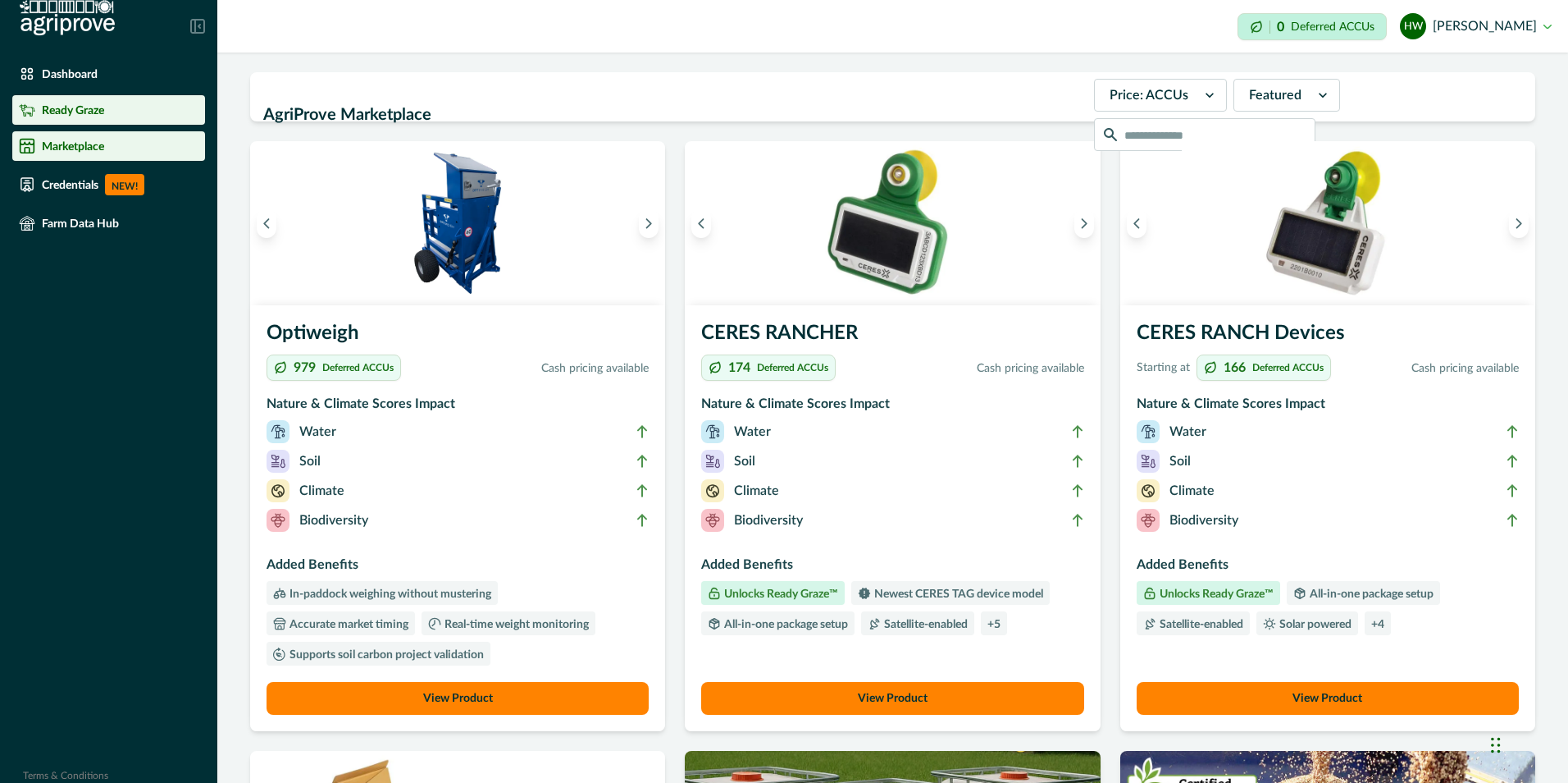
click at [56, 115] on p "Ready Graze" at bounding box center [72, 110] width 62 height 13
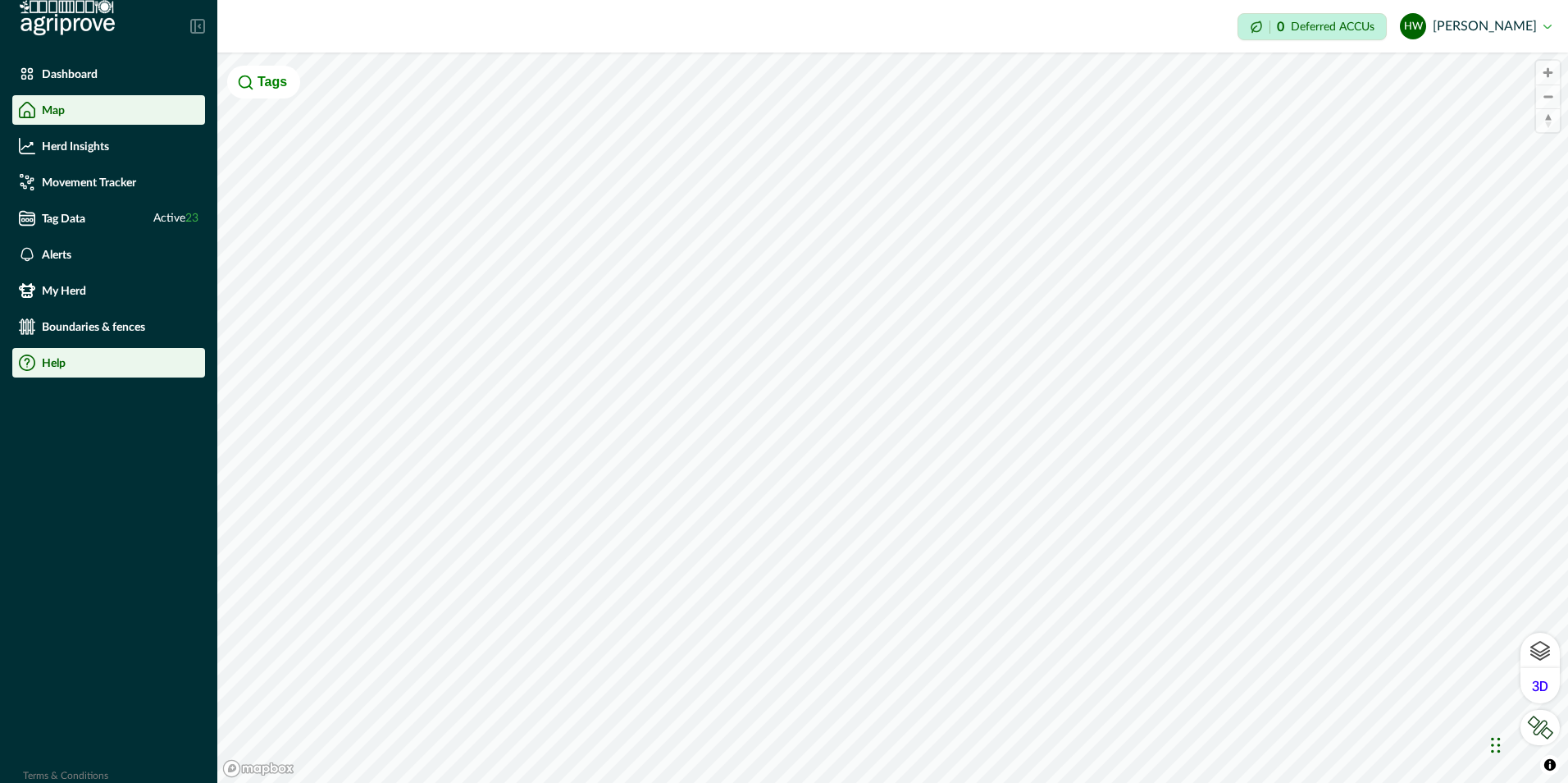
click at [56, 355] on div "Help" at bounding box center [108, 363] width 179 height 17
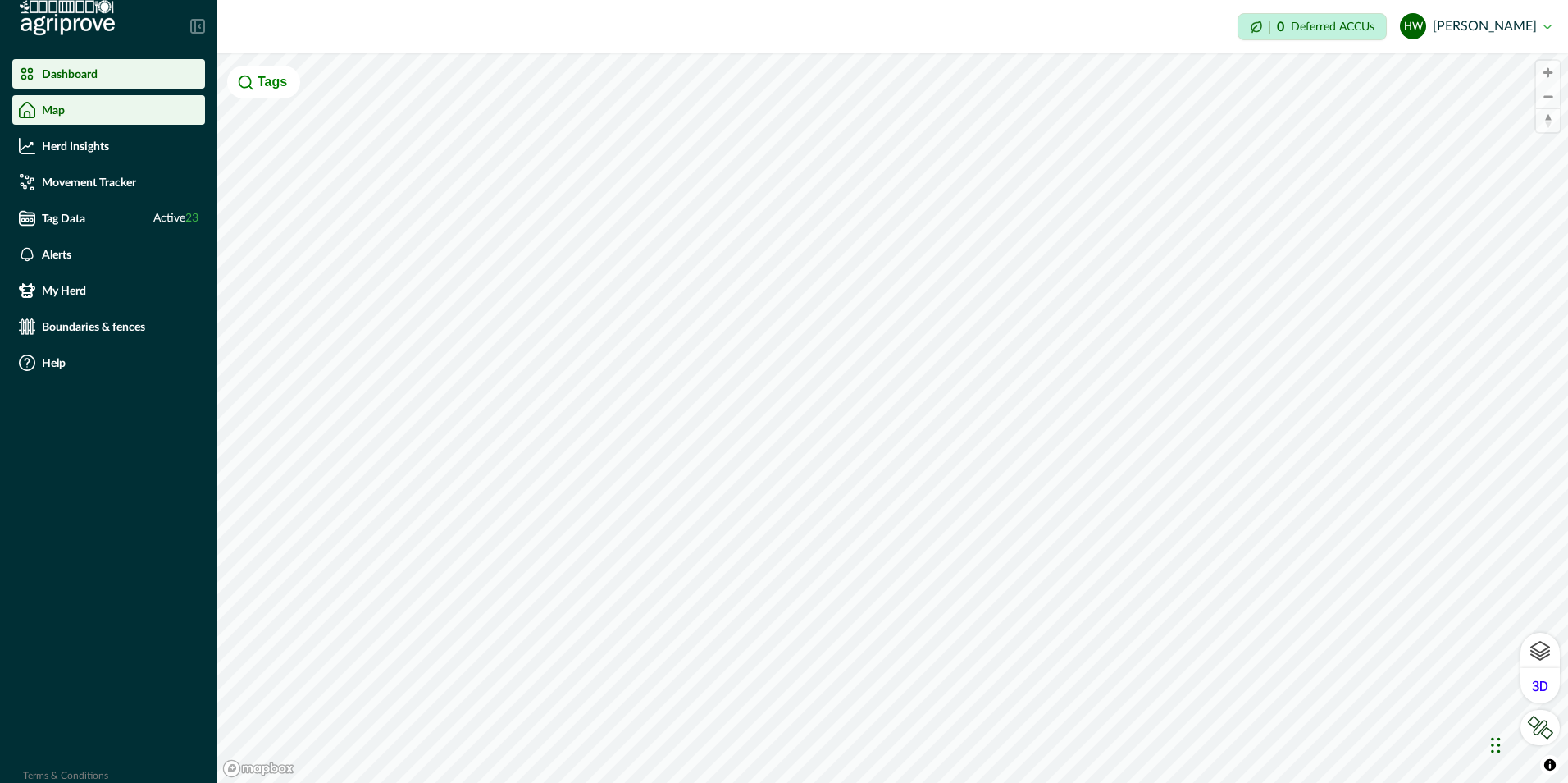
click at [59, 69] on p "Dashboard" at bounding box center [69, 74] width 56 height 13
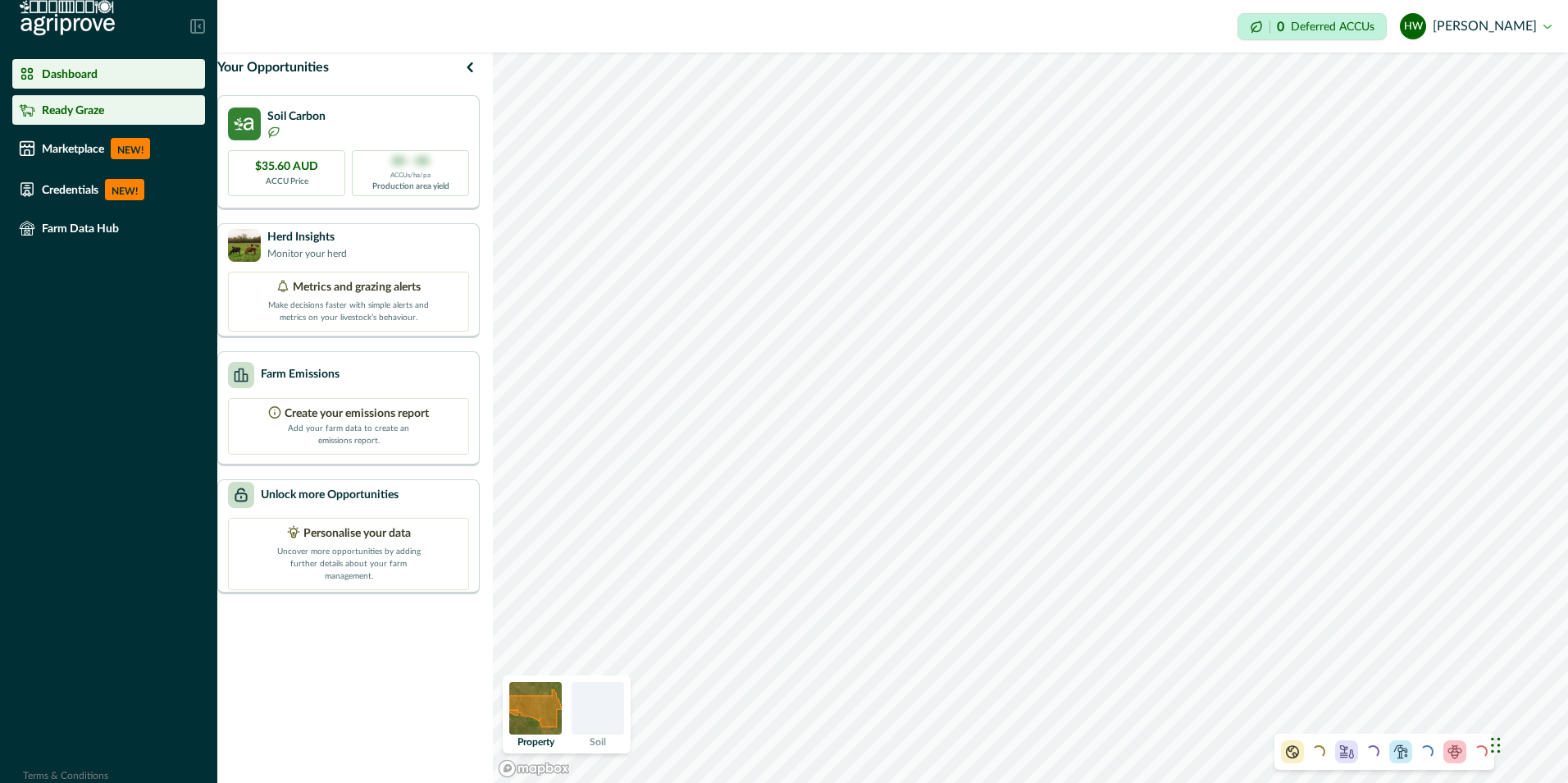
click at [59, 109] on p "Ready Graze" at bounding box center [72, 110] width 62 height 13
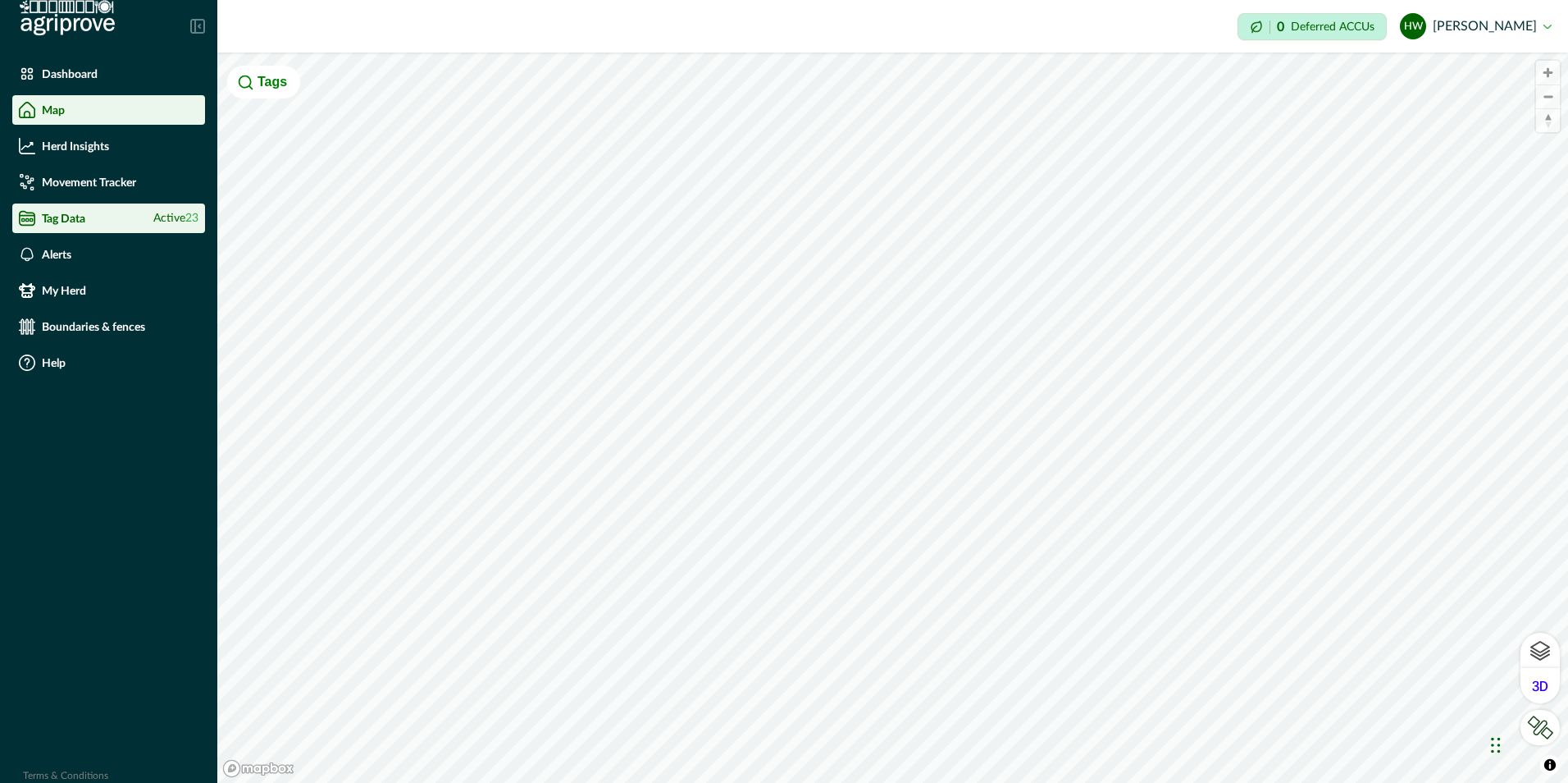
click at [63, 208] on li "Tag Data Active 23" at bounding box center [108, 218] width 192 height 30
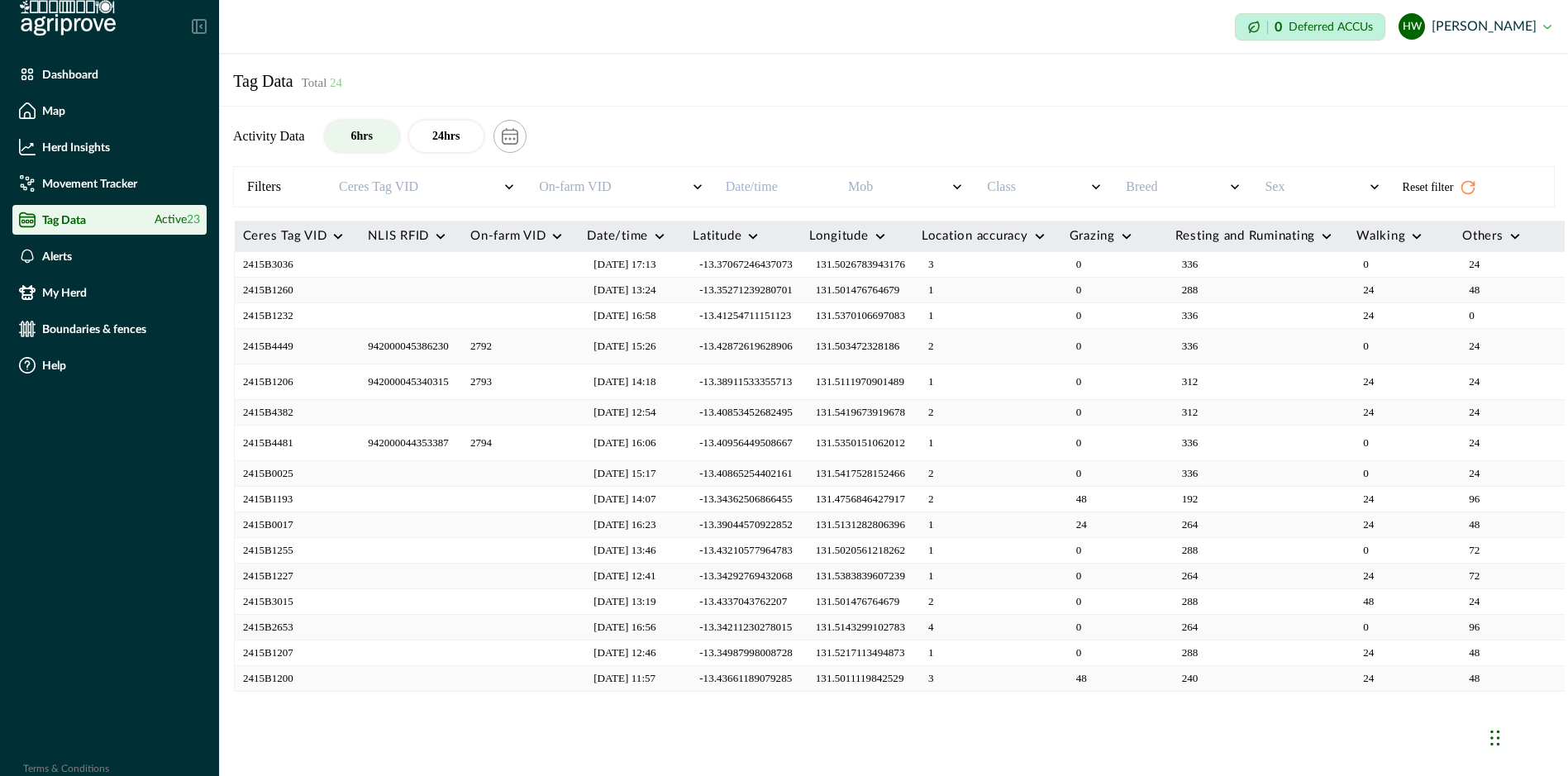
click at [271, 265] on td "2415B3036" at bounding box center [298, 264] width 126 height 25
click at [1011, 264] on p "3" at bounding box center [969, 265] width 83 height 17
click at [1484, 265] on p "24" at bounding box center [1510, 265] width 83 height 17
click at [1497, 746] on div "Chat Widget" at bounding box center [1527, 736] width 83 height 79
click at [1495, 738] on div "Chat Widget" at bounding box center [1527, 736] width 83 height 79
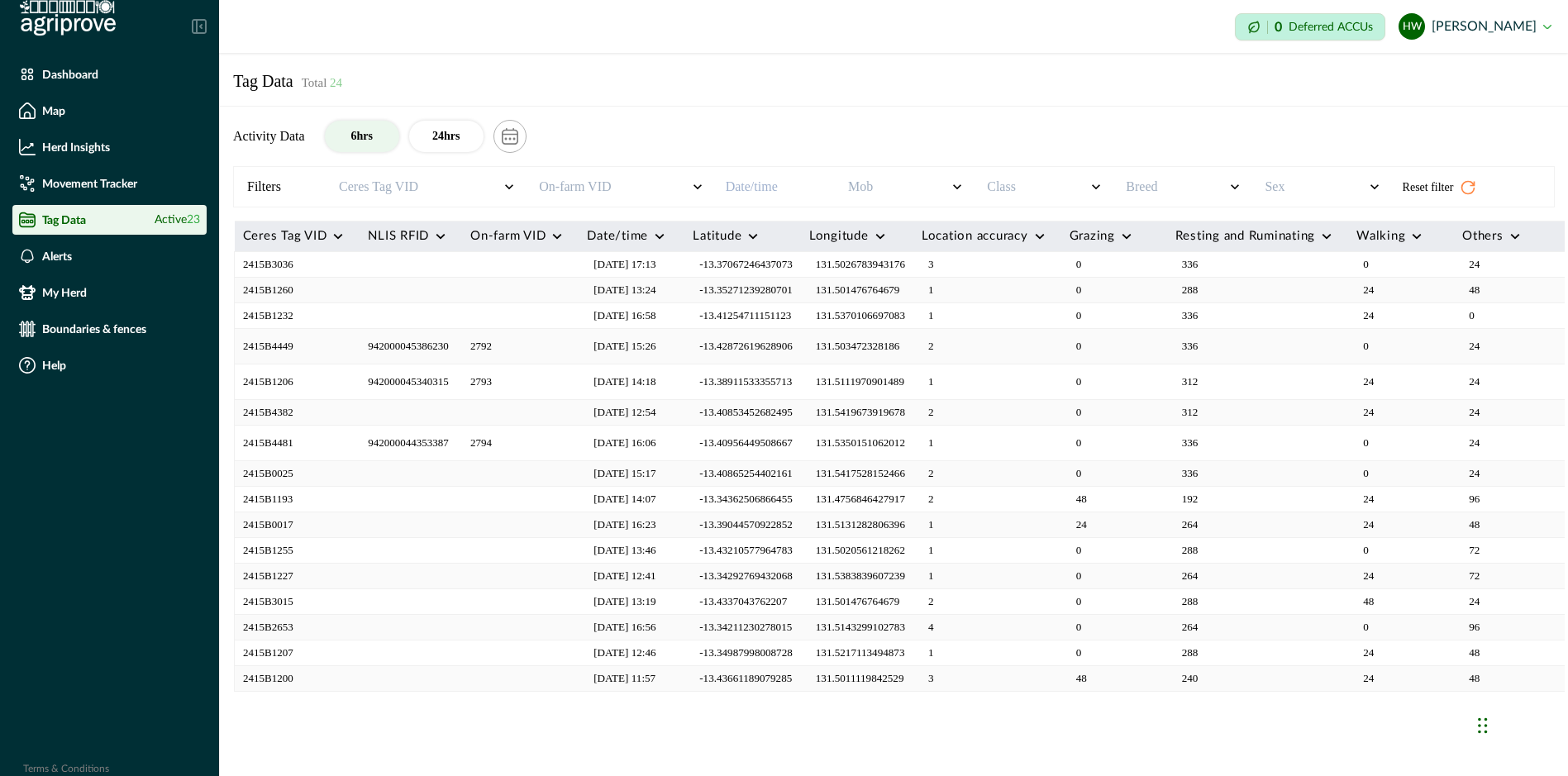
click at [330, 76] on span "24" at bounding box center [334, 83] width 16 height 13
click at [337, 79] on span "24" at bounding box center [334, 83] width 16 height 13
click at [515, 141] on icon "calendar" at bounding box center [510, 136] width 17 height 17
click at [62, 259] on p "Alerts" at bounding box center [57, 256] width 30 height 13
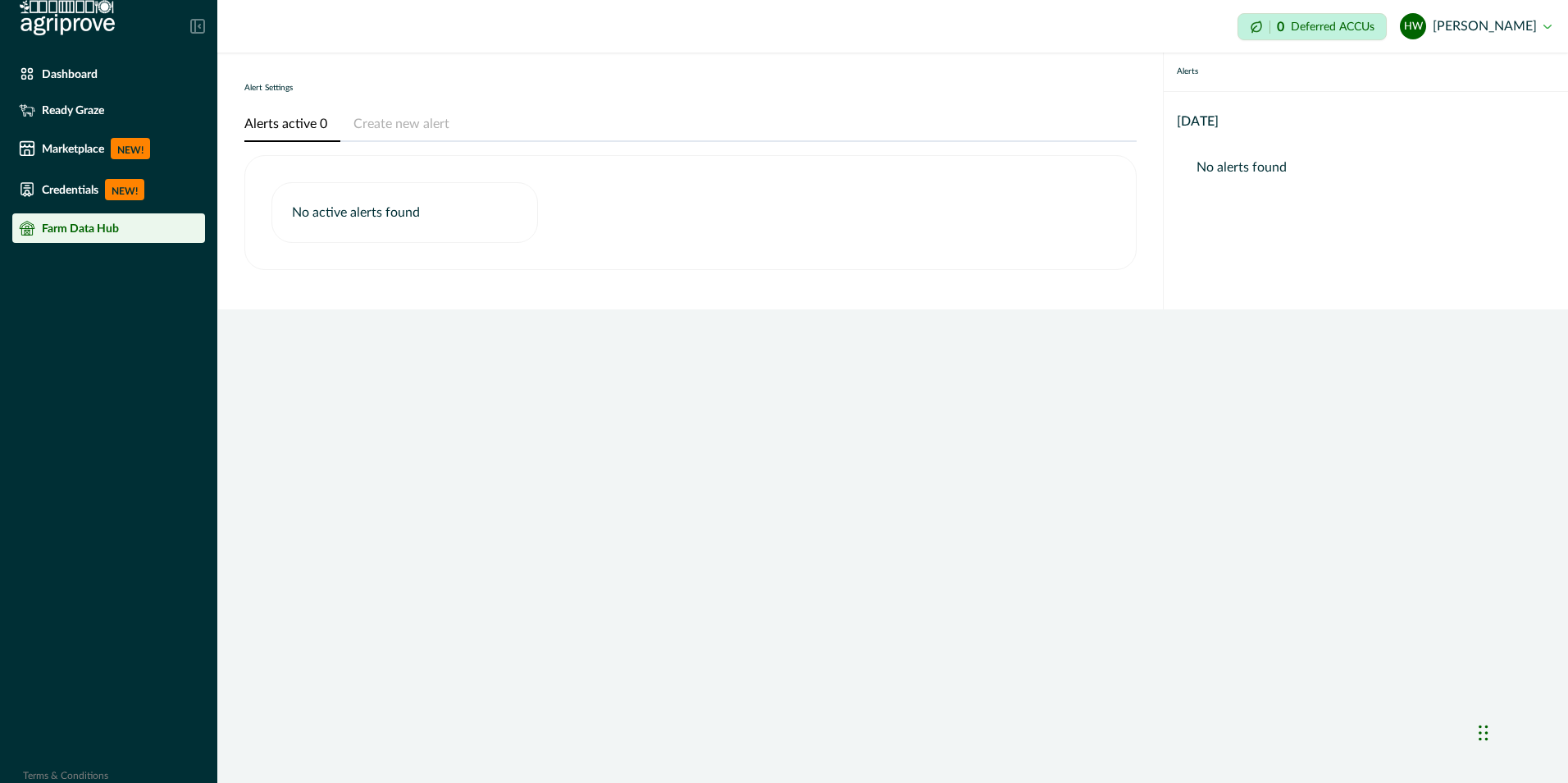
click at [68, 230] on p "Farm Data Hub" at bounding box center [80, 228] width 77 height 13
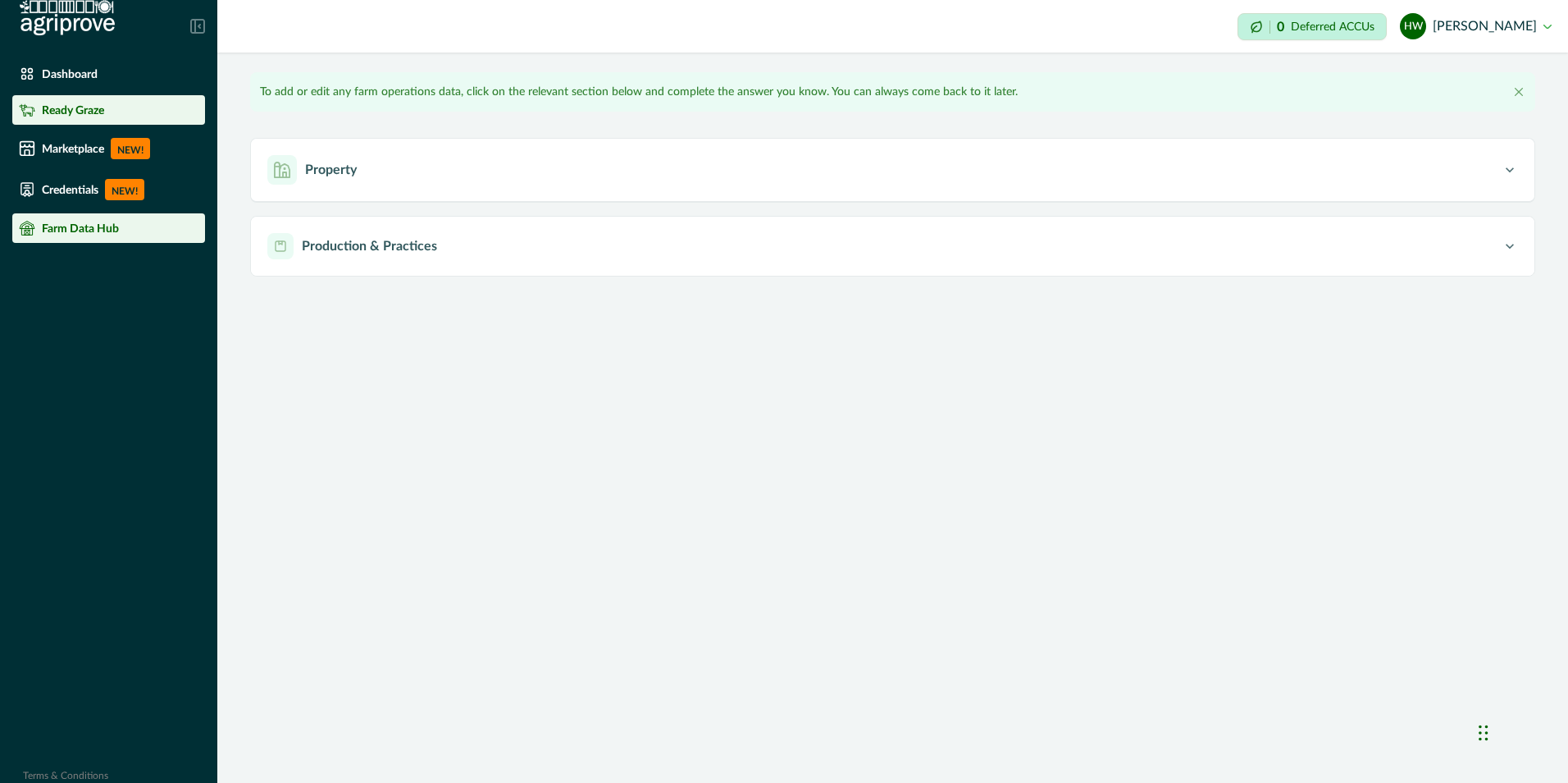
click at [64, 106] on p "Ready Graze" at bounding box center [72, 110] width 62 height 13
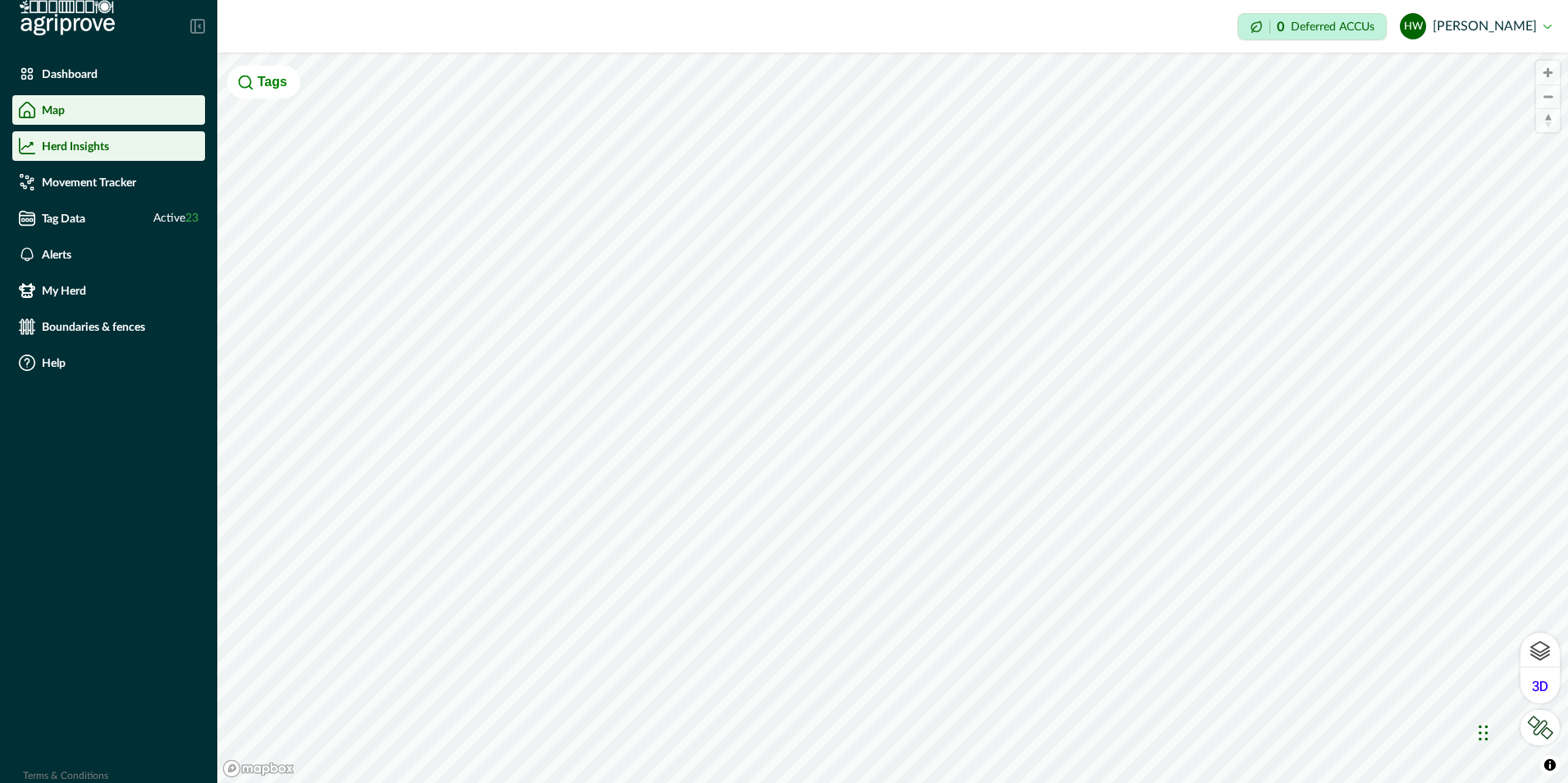
click at [66, 147] on p "Herd Insights" at bounding box center [75, 146] width 68 height 13
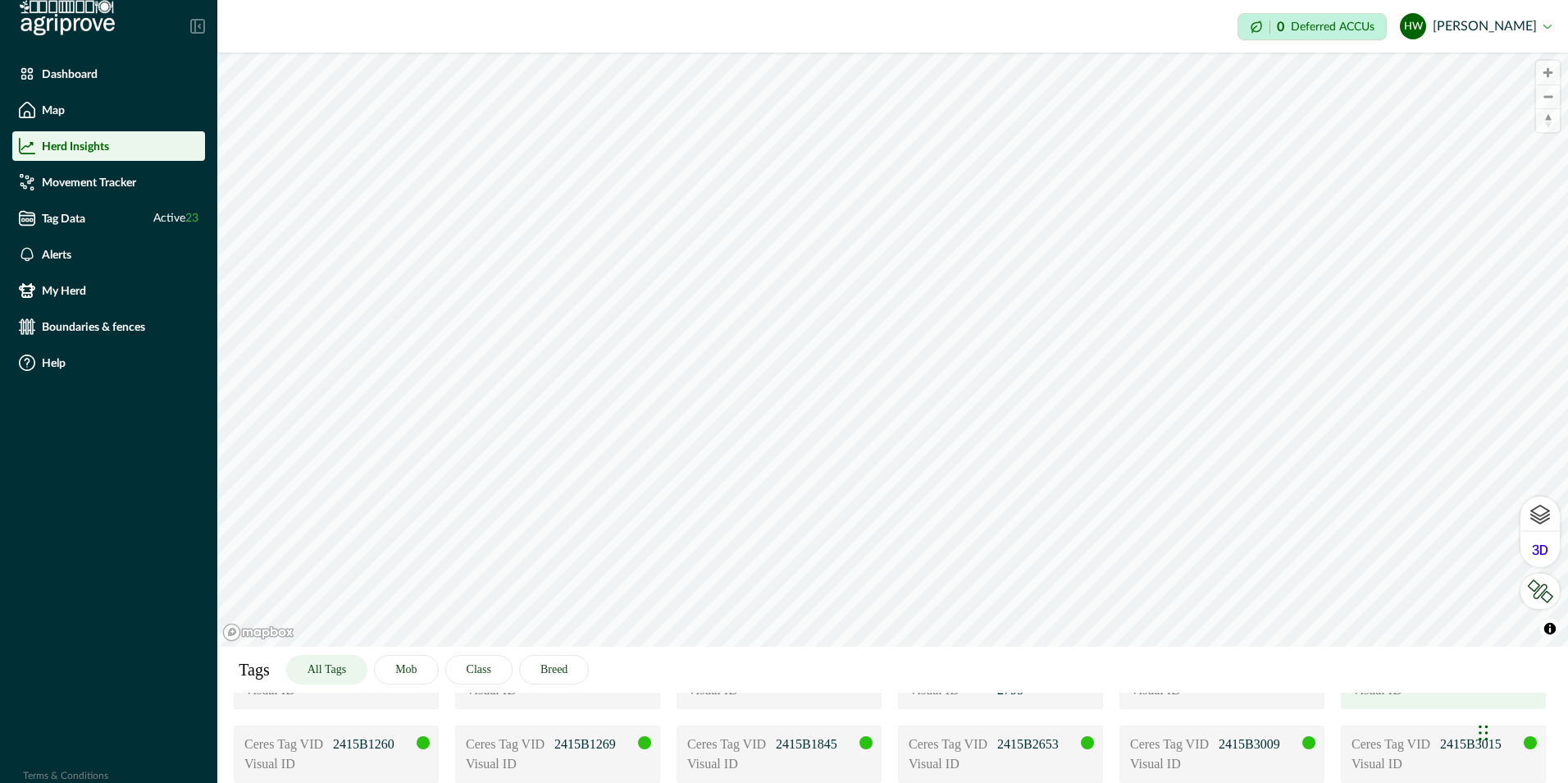
scroll to position [189, 0]
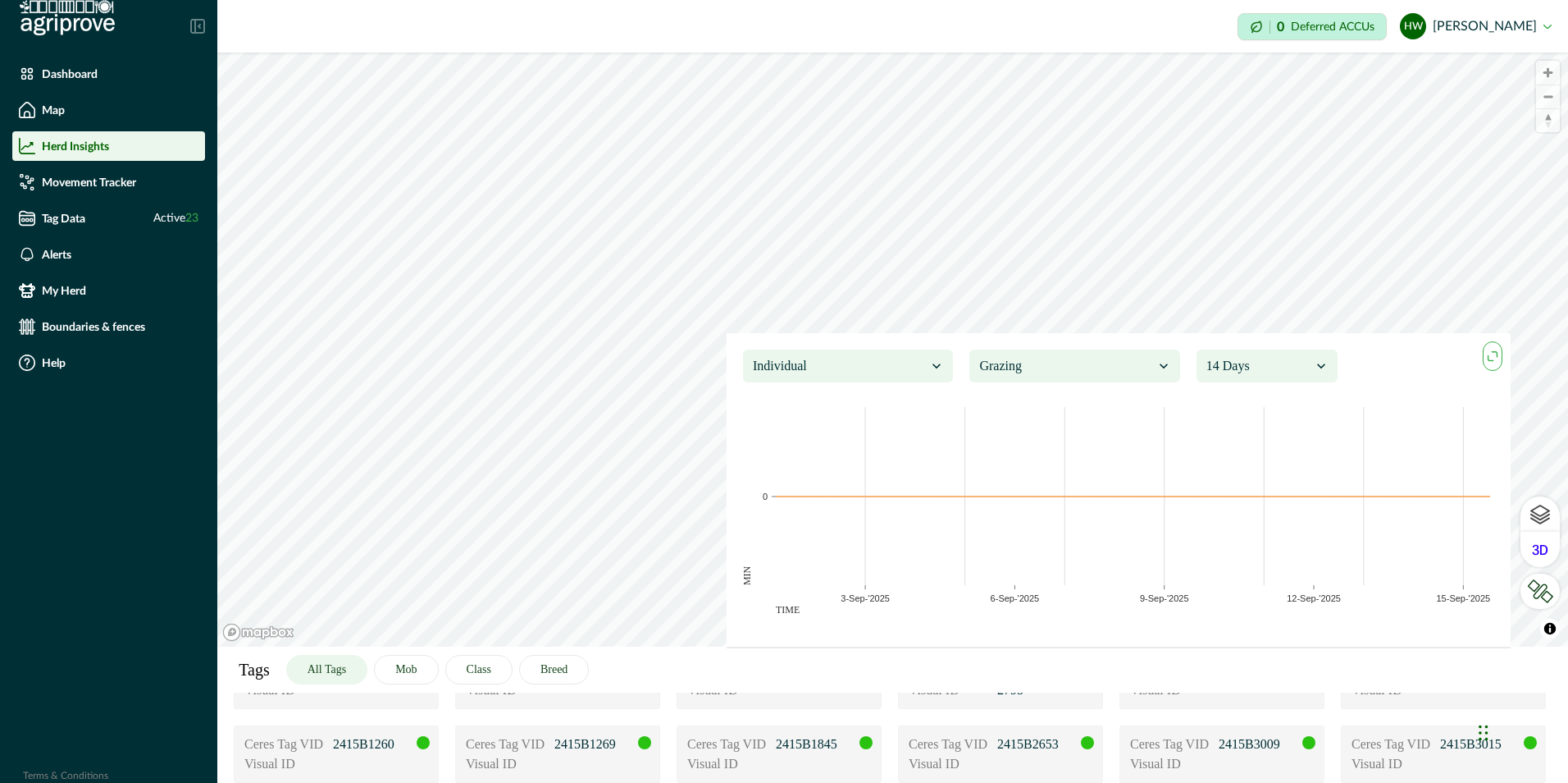
click at [1081, 371] on div at bounding box center [1066, 366] width 174 height 23
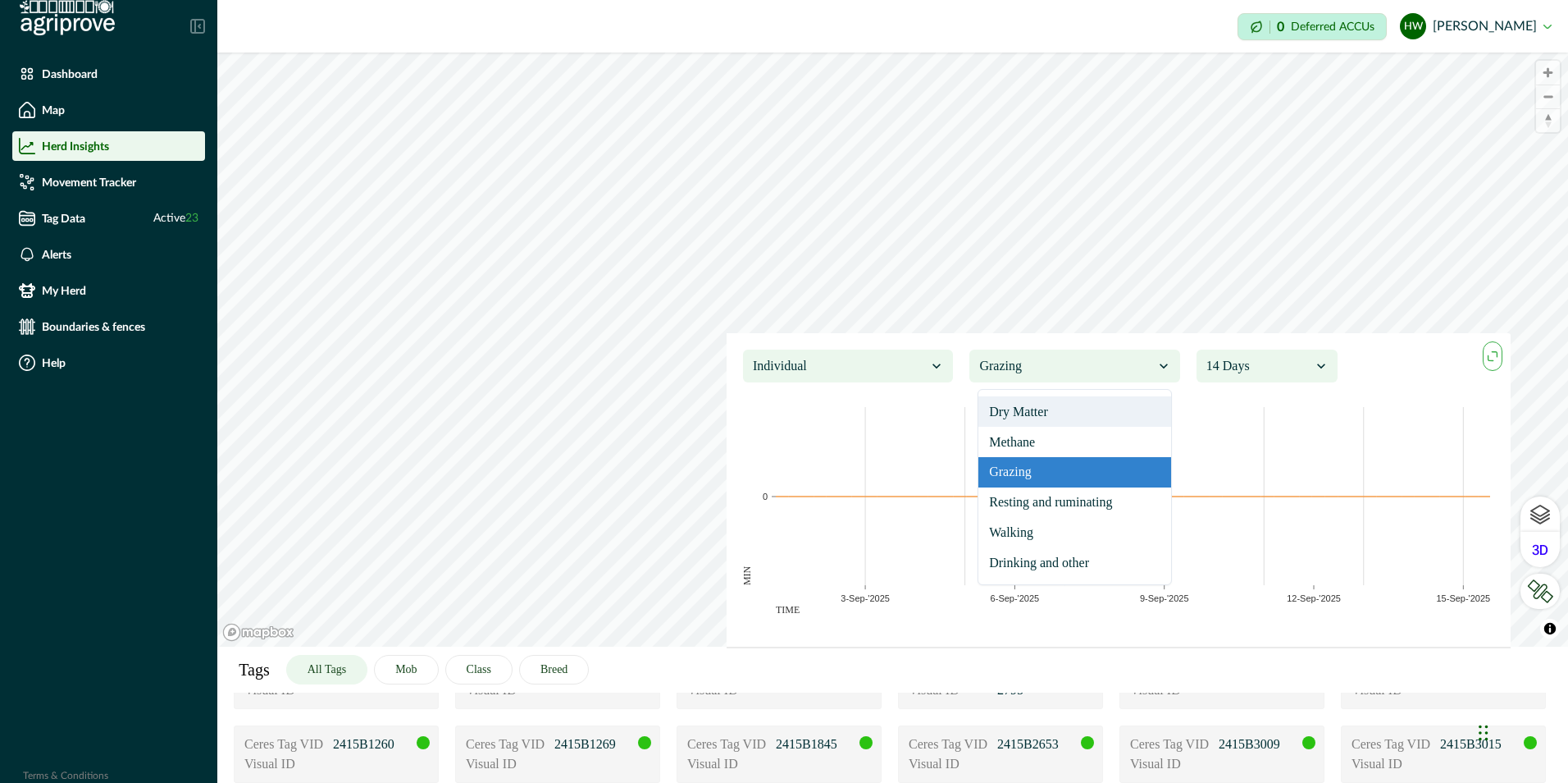
click at [1035, 411] on div "Dry Matter" at bounding box center [1073, 411] width 191 height 31
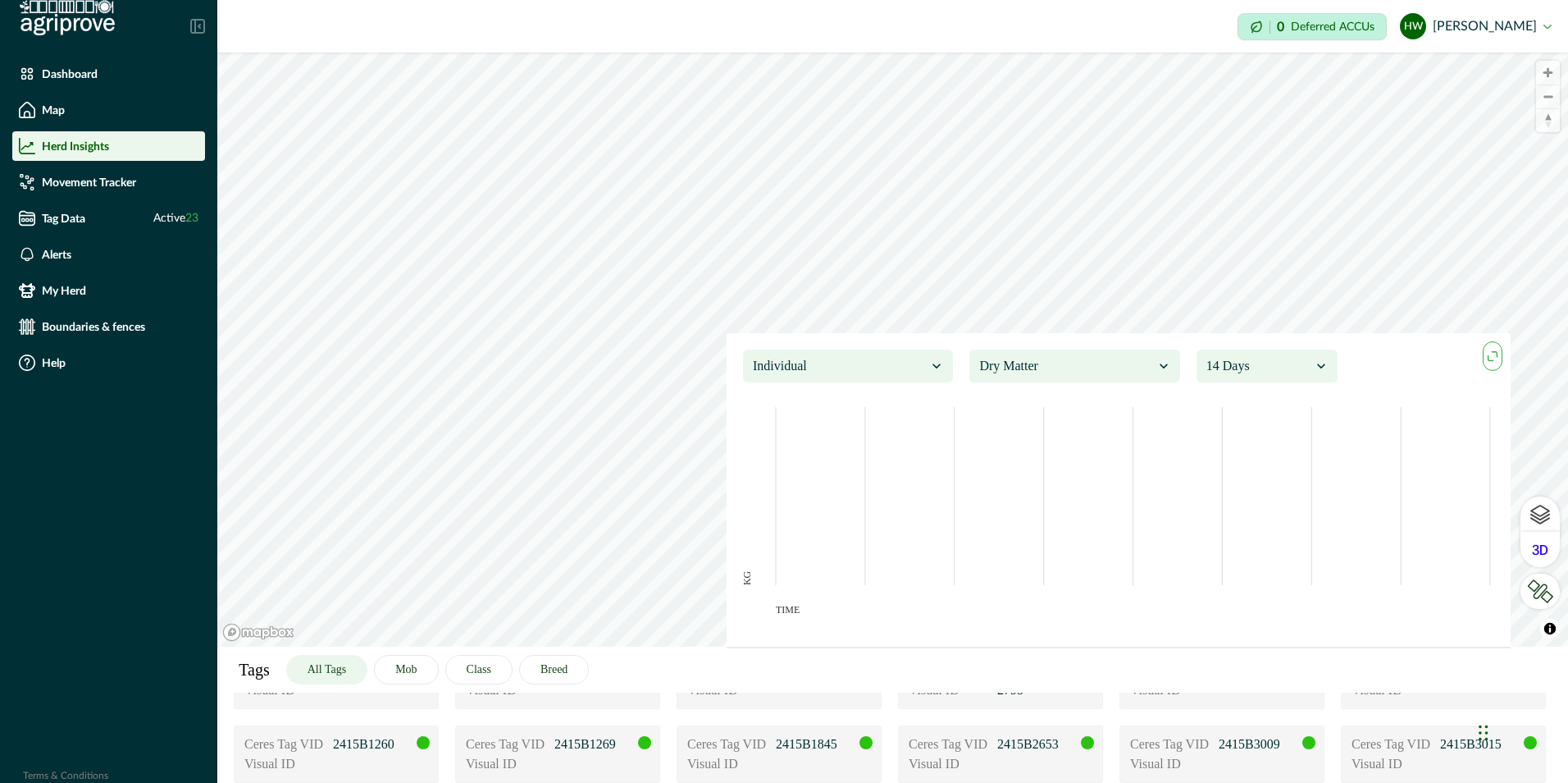
click at [841, 373] on div at bounding box center [840, 366] width 174 height 23
click at [793, 410] on div "Individual" at bounding box center [847, 411] width 191 height 31
click at [1492, 353] on icon "maxmin" at bounding box center [1492, 356] width 19 height 19
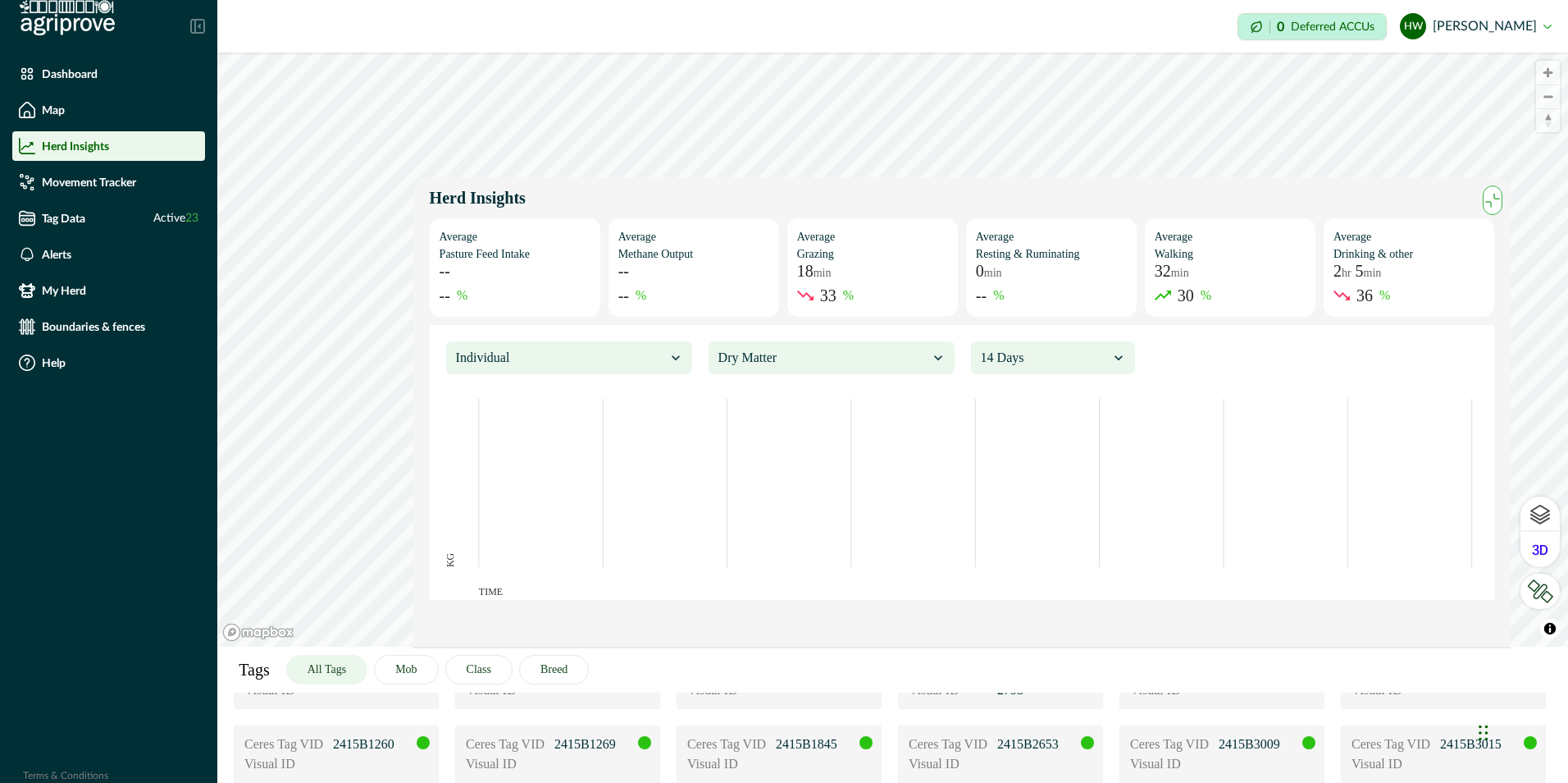
click at [1490, 199] on icon "maxmin" at bounding box center [1492, 201] width 19 height 19
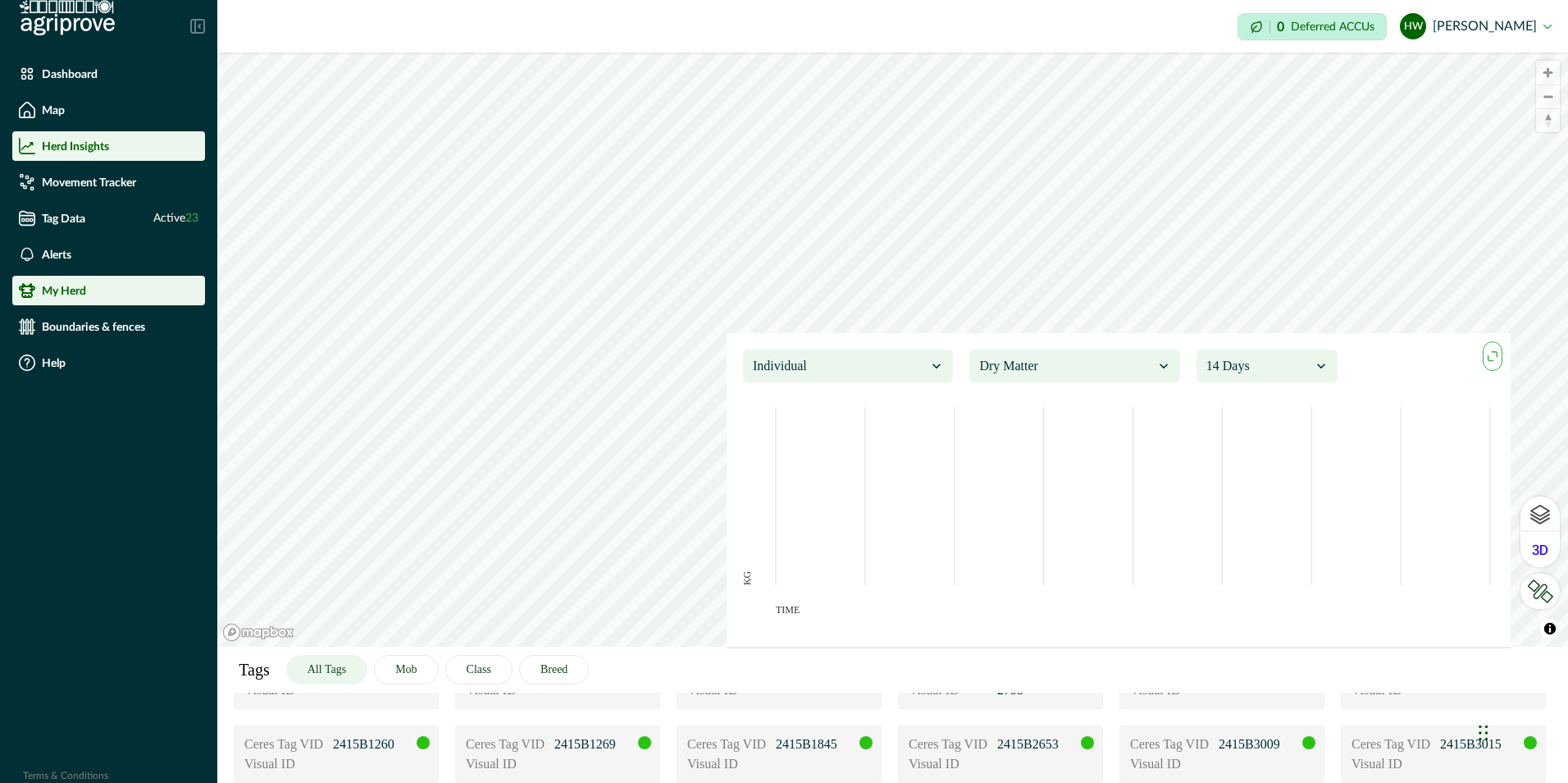
click at [61, 290] on p "My Herd" at bounding box center [64, 291] width 44 height 13
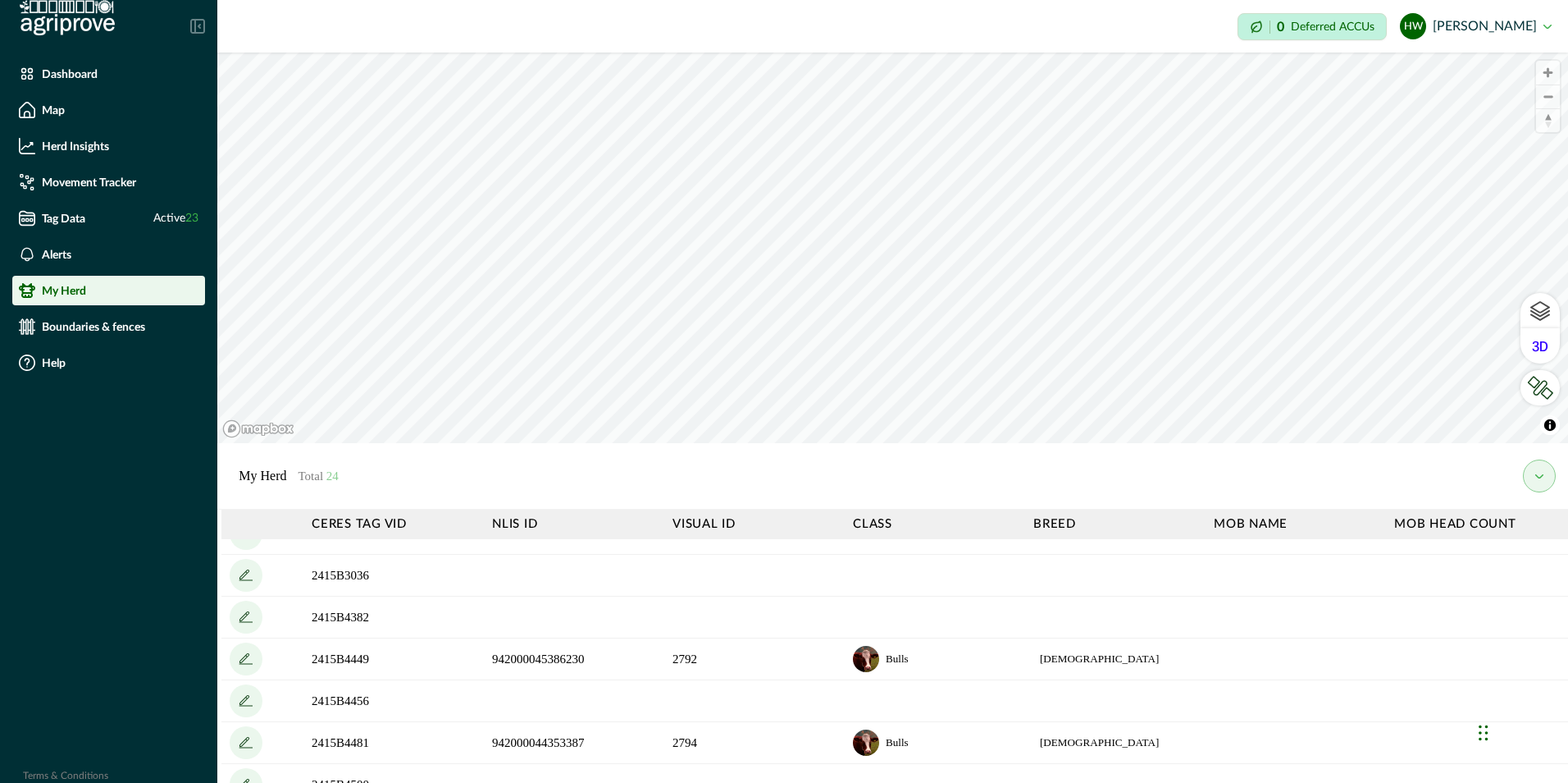
scroll to position [774, 0]
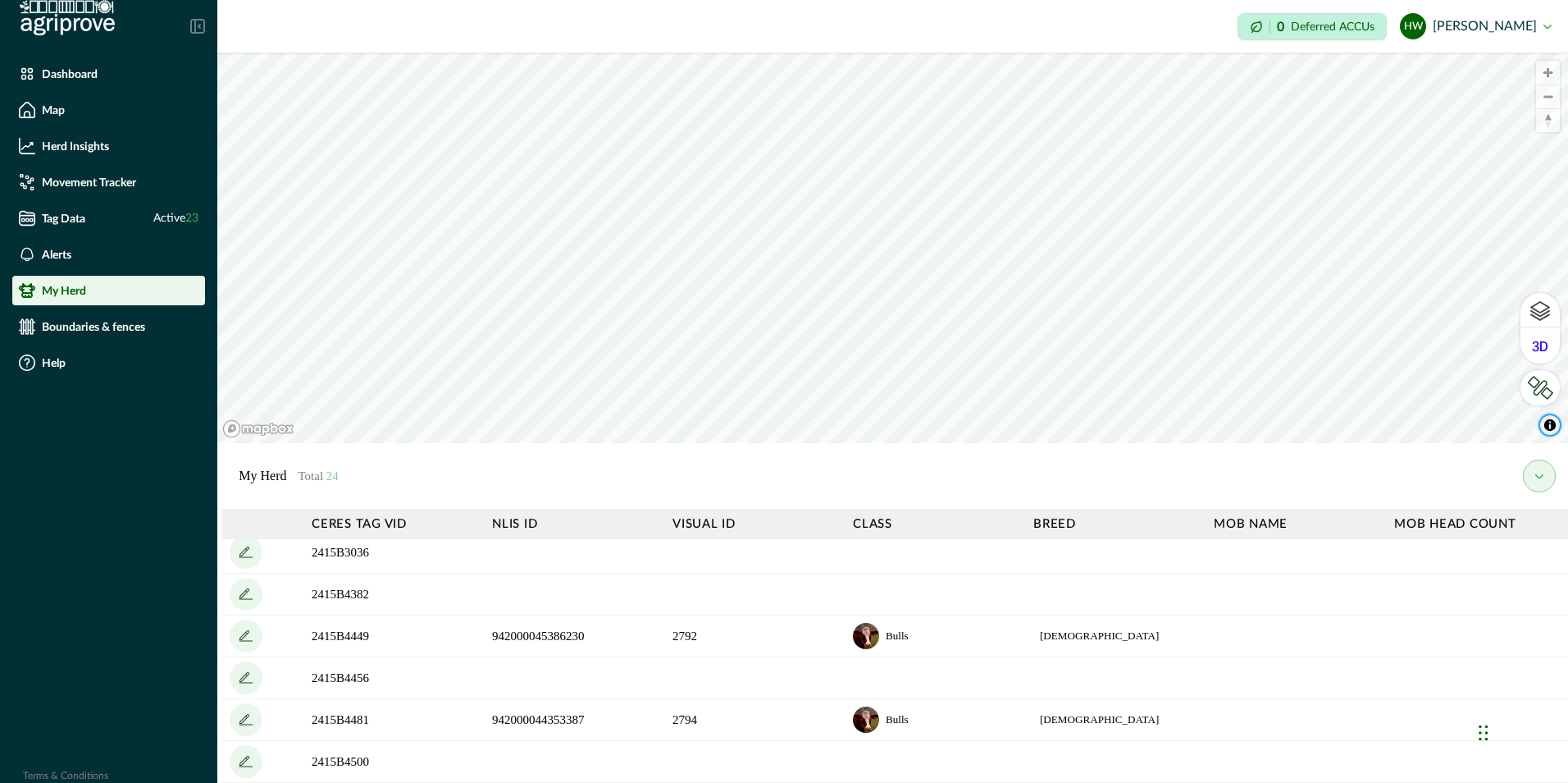
click at [1551, 426] on span "Toggle attribution" at bounding box center [1549, 425] width 19 height 19
click at [1497, 26] on button "HW [PERSON_NAME]" at bounding box center [1475, 26] width 152 height 40
click at [1485, 26] on button "HW [PERSON_NAME]" at bounding box center [1475, 26] width 152 height 40
click at [199, 26] on icon at bounding box center [200, 27] width 2 height 4
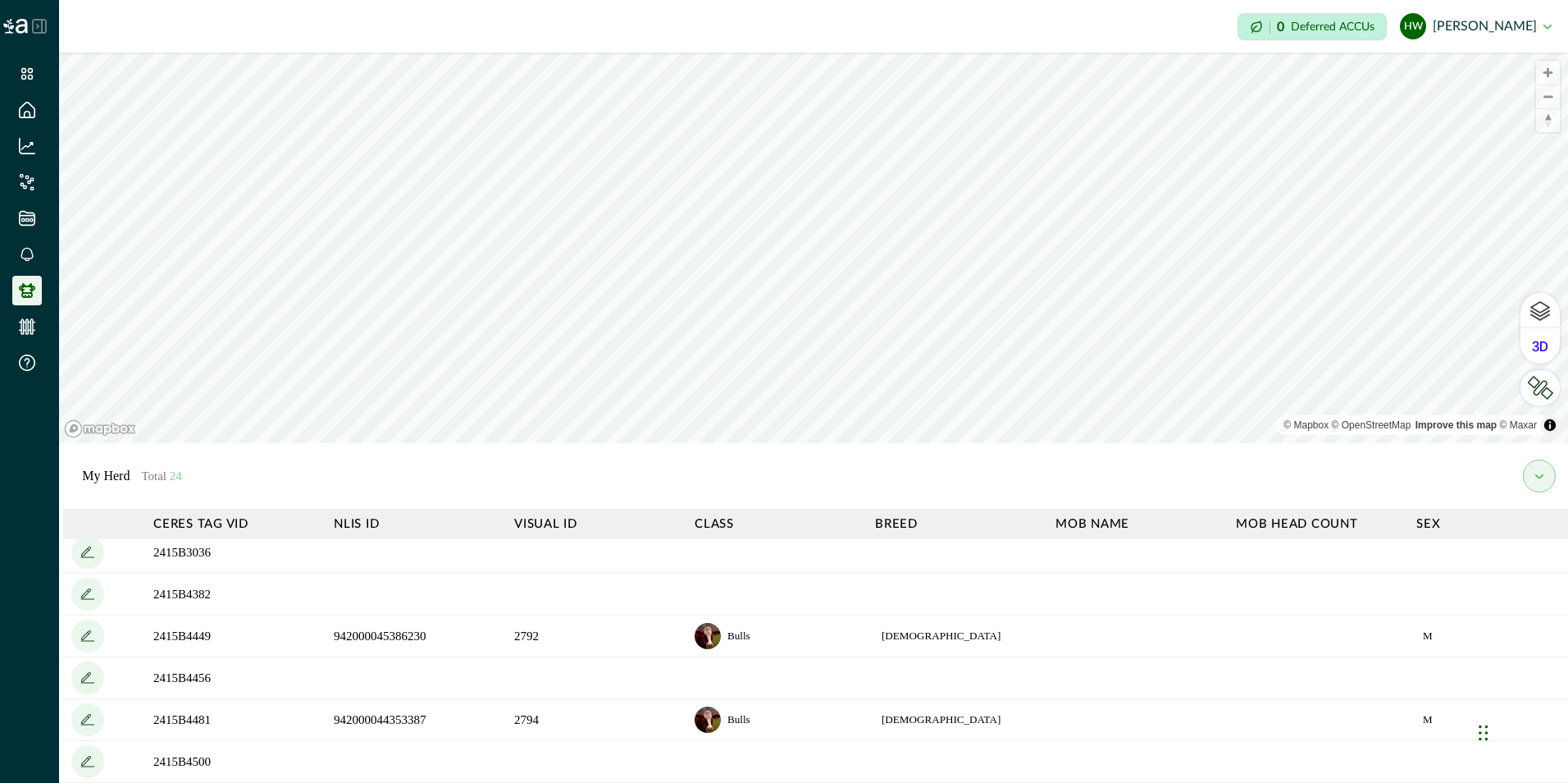
click at [44, 25] on icon at bounding box center [40, 26] width 15 height 15
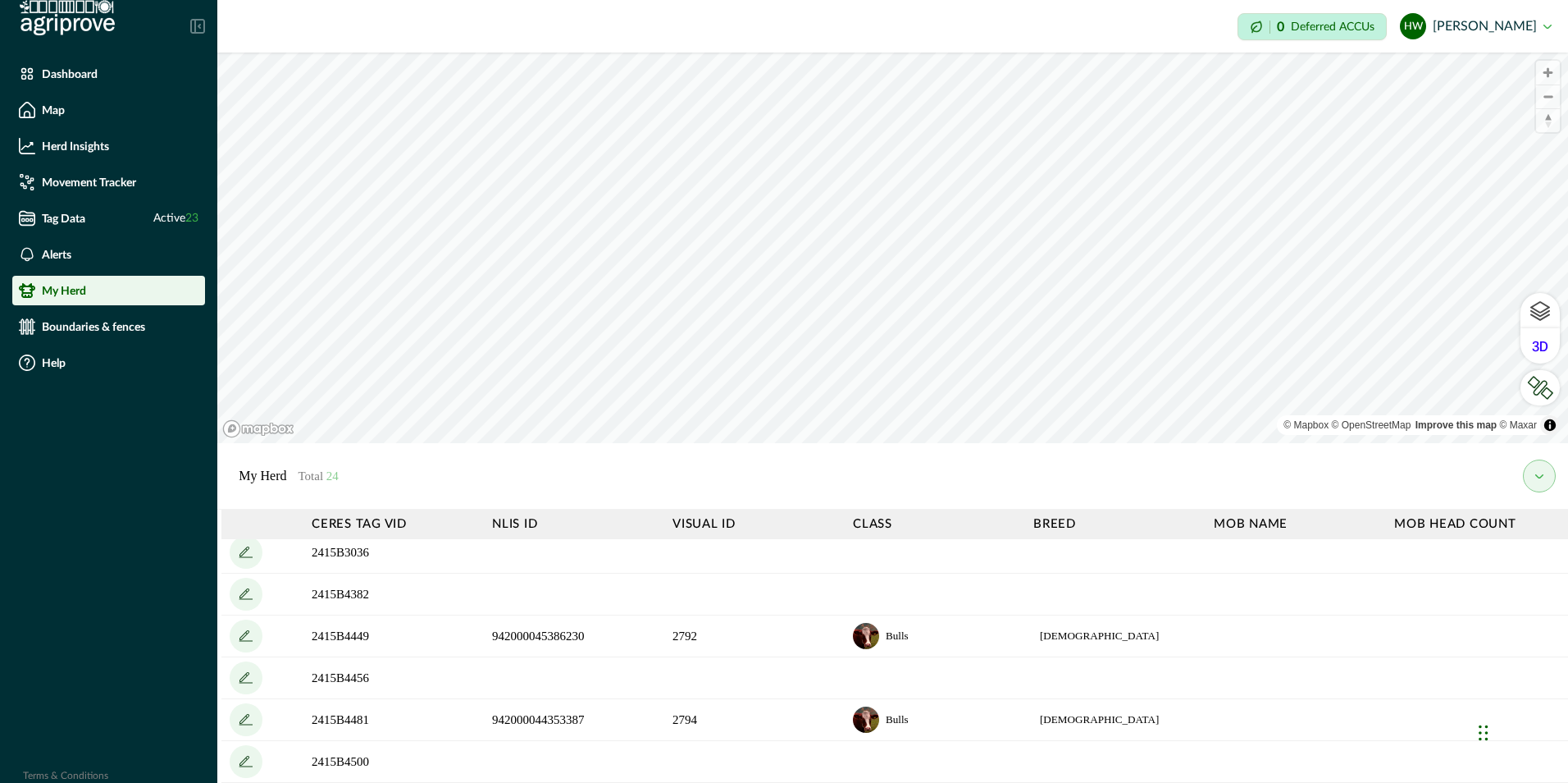
click at [68, 32] on img at bounding box center [67, 18] width 95 height 36
click at [64, 105] on p "Map" at bounding box center [53, 110] width 23 height 13
